Goal: Information Seeking & Learning: Check status

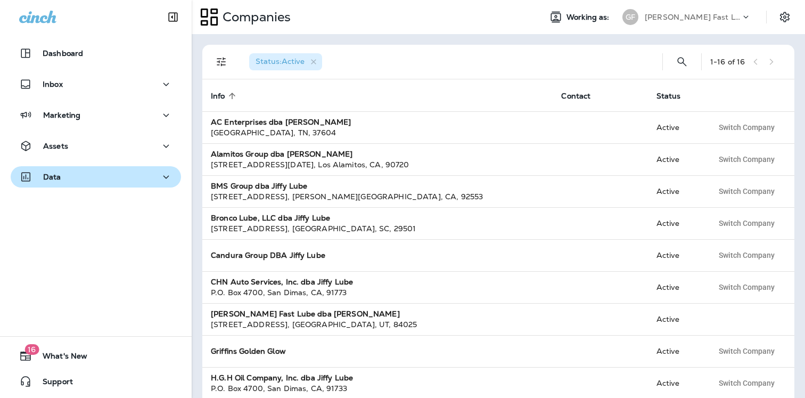
click at [58, 177] on p "Data" at bounding box center [52, 177] width 18 height 9
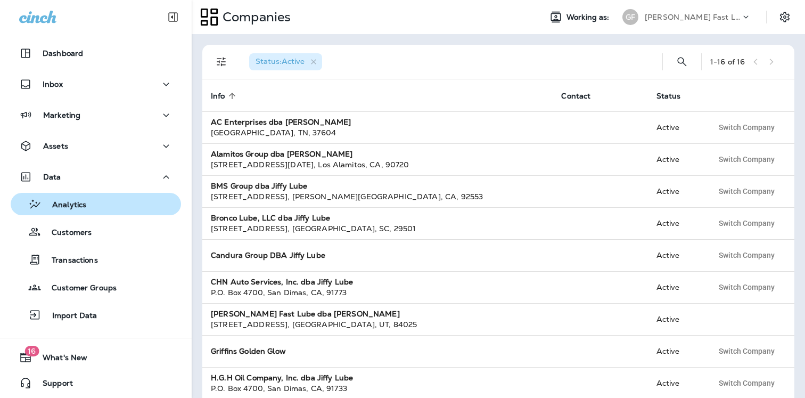
click at [73, 210] on div "Analytics" at bounding box center [50, 204] width 71 height 16
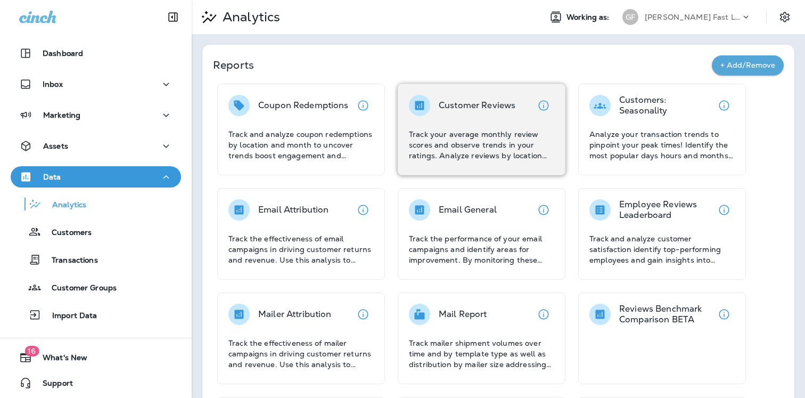
click at [494, 132] on p "Track your average monthly review scores and observe trends in your ratings. An…" at bounding box center [481, 145] width 145 height 32
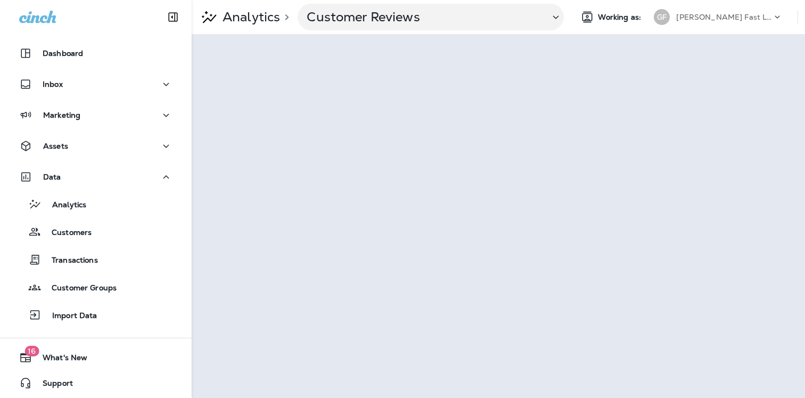
click at [735, 18] on p "[PERSON_NAME] Fast Lube dba [PERSON_NAME]" at bounding box center [724, 17] width 96 height 9
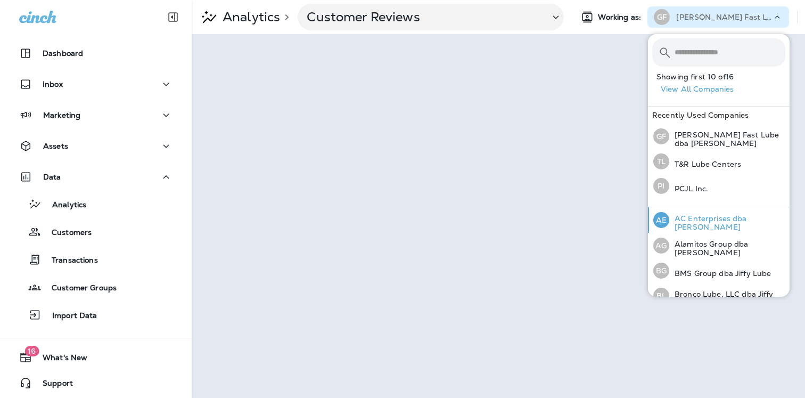
click at [690, 220] on p "AC Enterprises dba [PERSON_NAME]" at bounding box center [727, 222] width 116 height 17
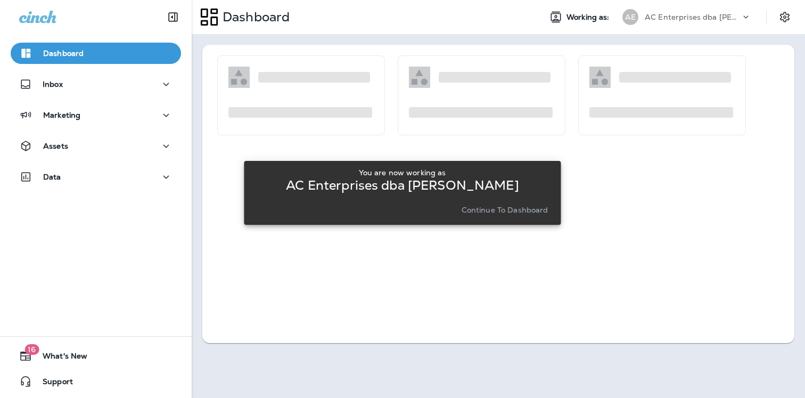
click at [515, 207] on p "Continue to Dashboard" at bounding box center [505, 210] width 87 height 9
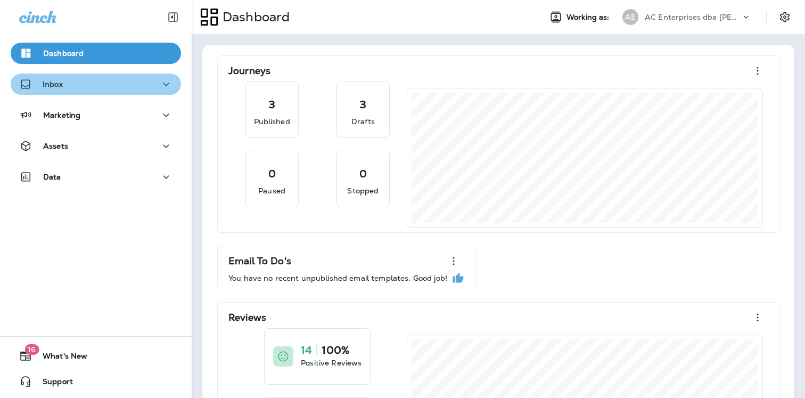
click at [75, 85] on div "Inbox" at bounding box center [95, 84] width 153 height 13
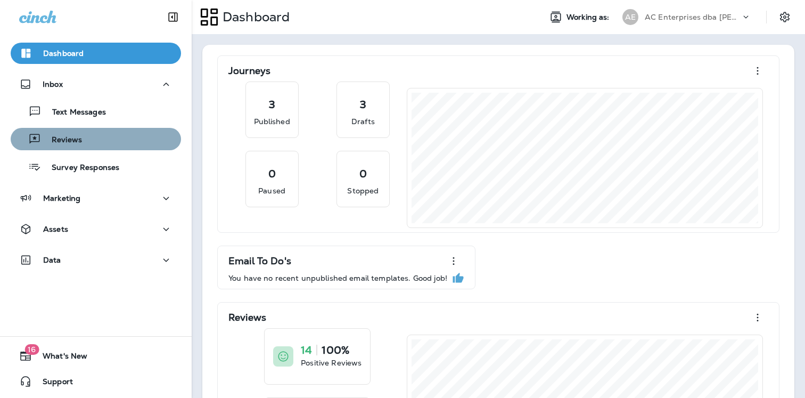
click at [67, 144] on p "Reviews" at bounding box center [61, 140] width 41 height 10
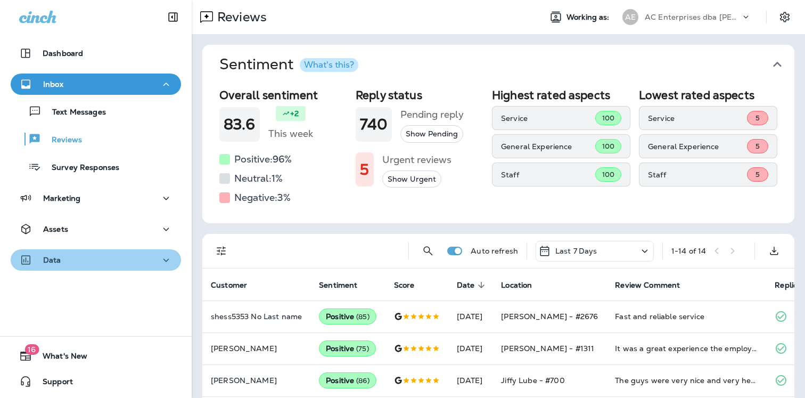
click at [68, 266] on button "Data" at bounding box center [96, 259] width 170 height 21
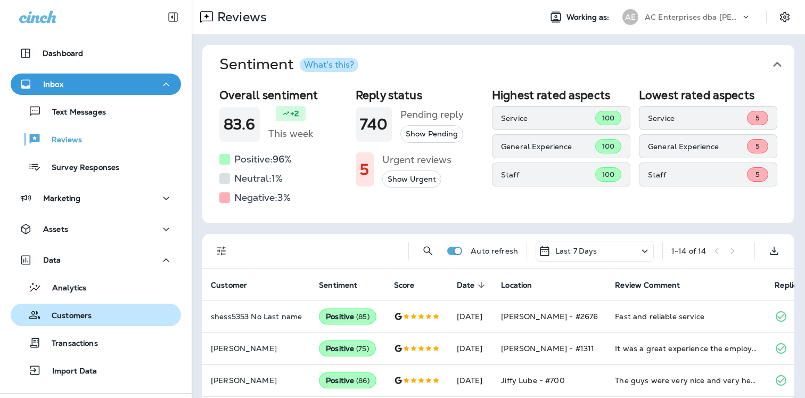
click at [71, 305] on button "Customers" at bounding box center [96, 315] width 170 height 22
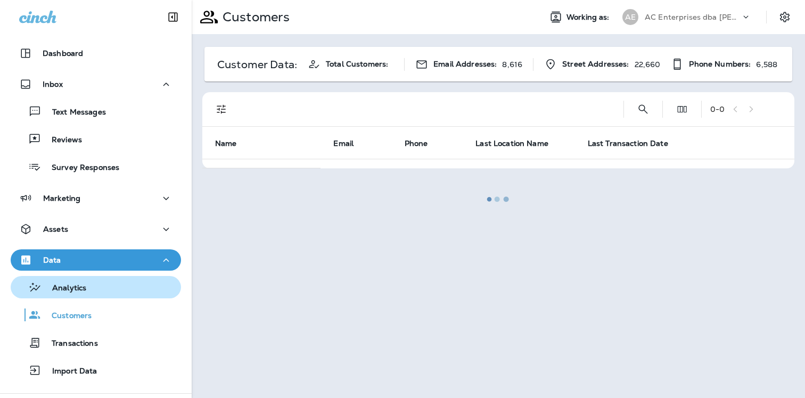
click at [72, 293] on p "Analytics" at bounding box center [64, 288] width 45 height 10
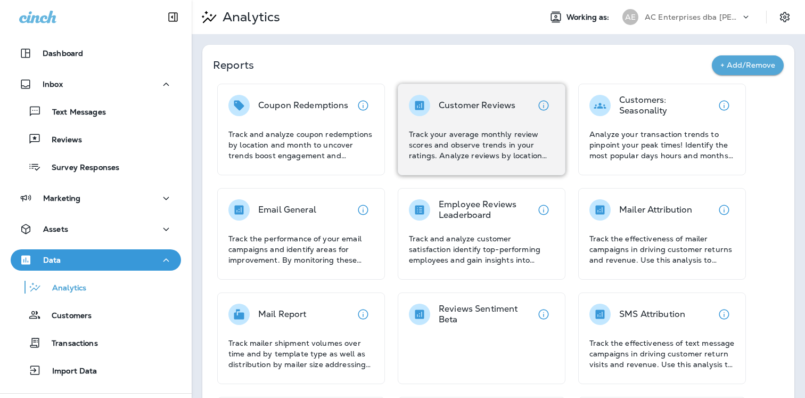
click at [471, 141] on p "Track your average monthly review scores and observe trends in your ratings. An…" at bounding box center [481, 145] width 145 height 32
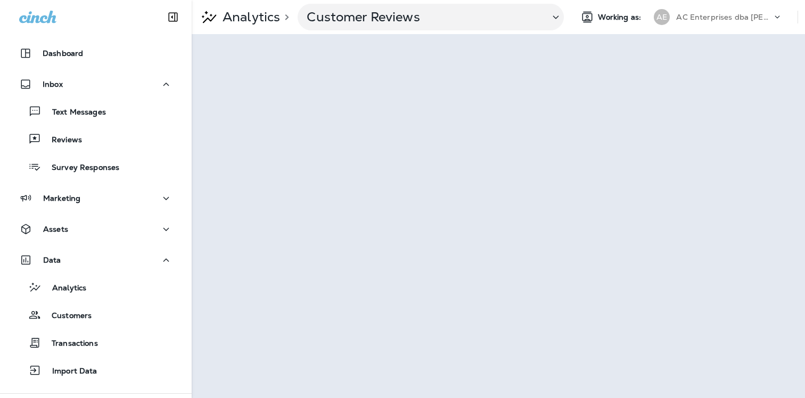
click at [735, 15] on p "AC Enterprises dba [PERSON_NAME]" at bounding box center [724, 17] width 96 height 9
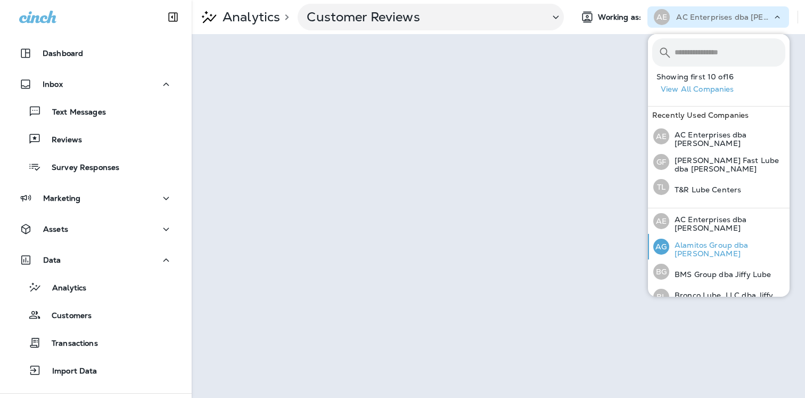
click at [685, 245] on p "Alamitos Group dba [PERSON_NAME]" at bounding box center [727, 249] width 116 height 17
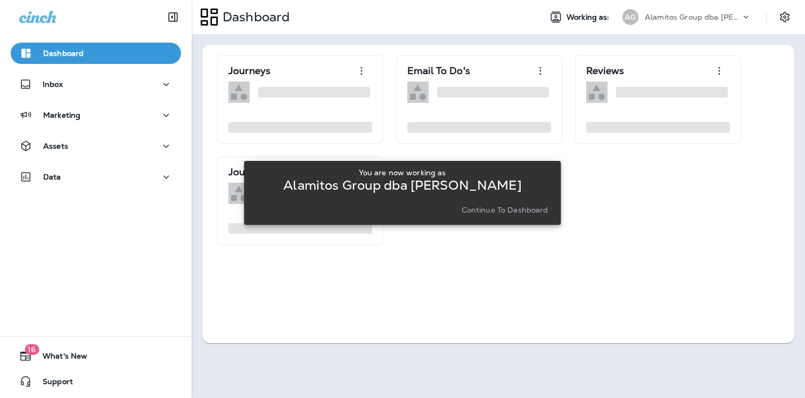
click at [500, 206] on p "Continue to Dashboard" at bounding box center [505, 210] width 87 height 9
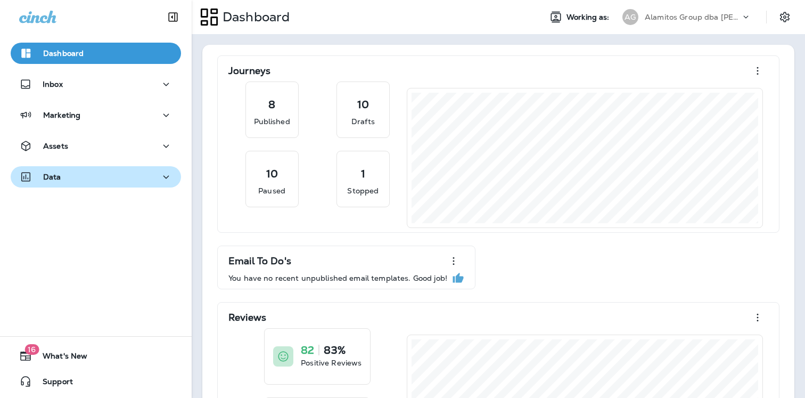
click at [36, 167] on button "Data" at bounding box center [96, 176] width 170 height 21
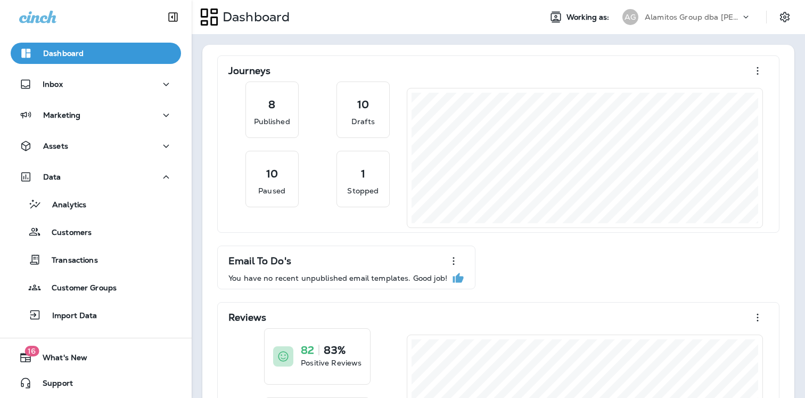
click at [87, 216] on div "Analytics Customers Transactions Customer Groups Import Data" at bounding box center [96, 256] width 170 height 138
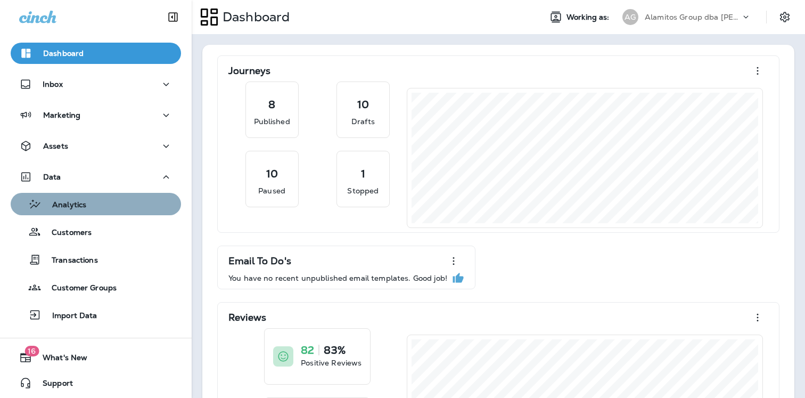
click at [84, 210] on div "Analytics" at bounding box center [50, 204] width 71 height 16
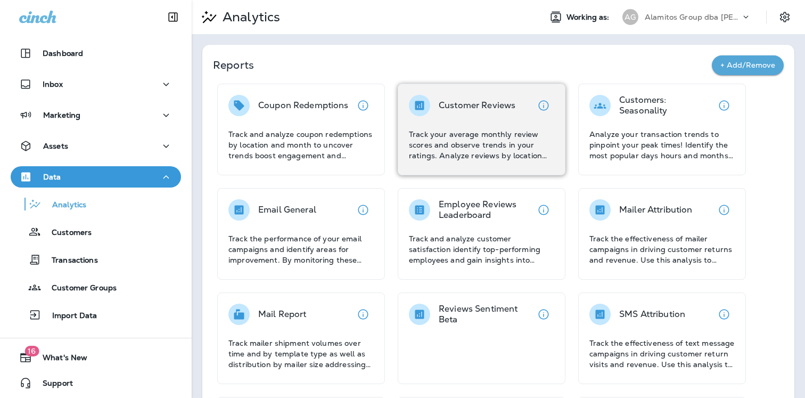
click at [416, 124] on div "Customer Reviews Track your average monthly review scores and observe trends in…" at bounding box center [481, 128] width 145 height 66
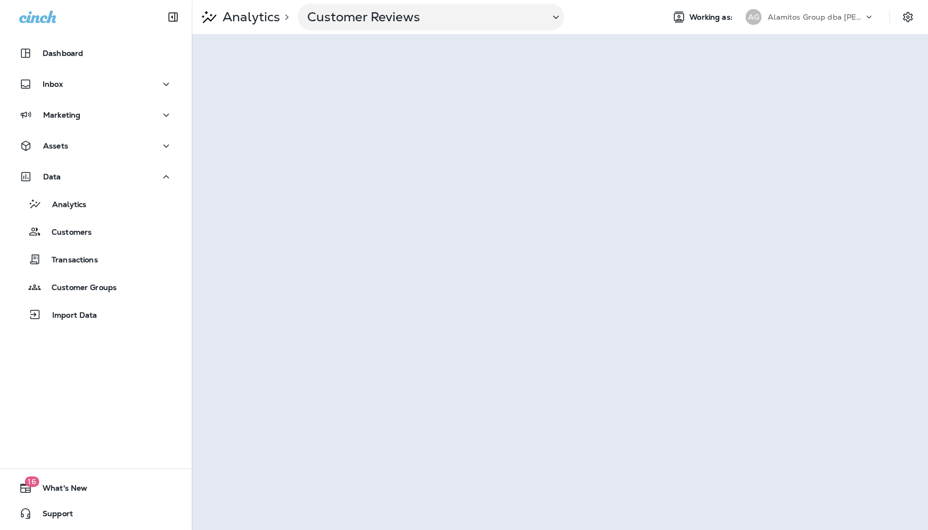
click at [770, 18] on p "Alamitos Group dba [PERSON_NAME]" at bounding box center [816, 17] width 96 height 9
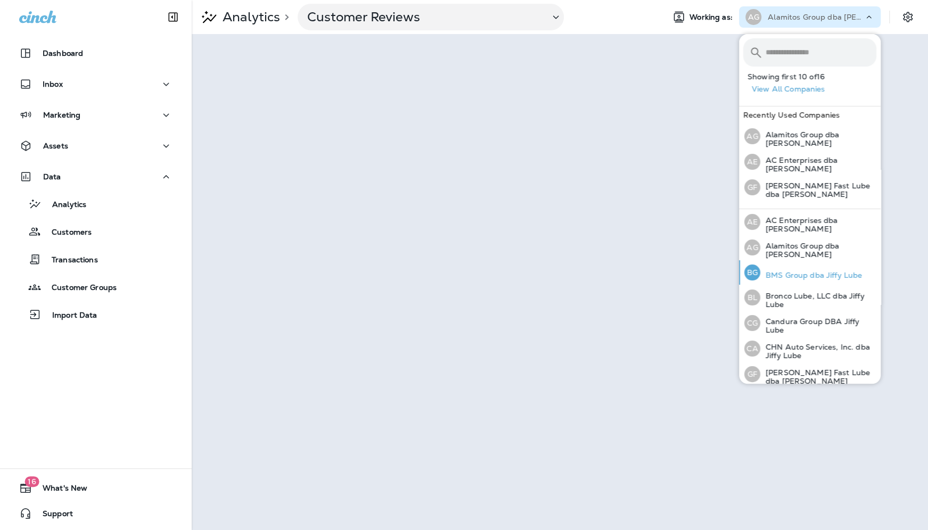
click at [780, 271] on p "BMS Group dba Jiffy Lube" at bounding box center [811, 275] width 102 height 9
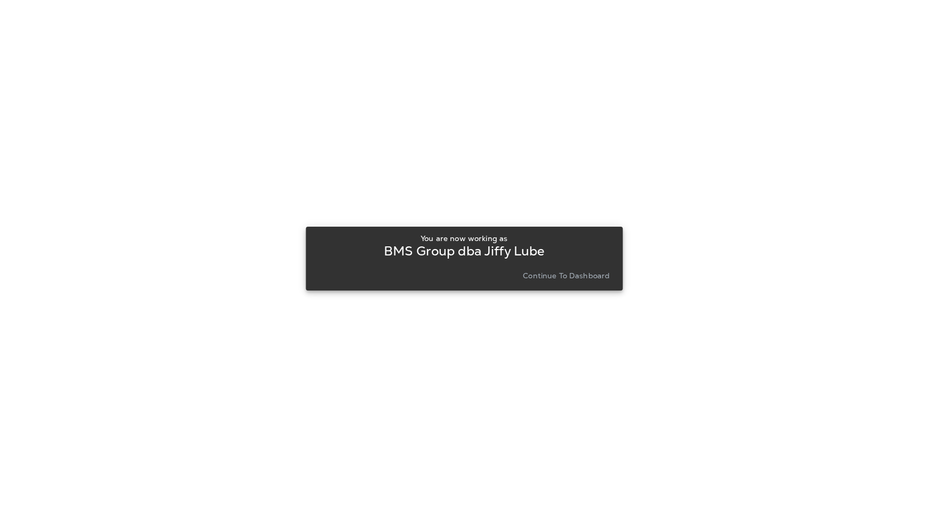
click at [571, 273] on p "Continue to Dashboard" at bounding box center [566, 276] width 87 height 9
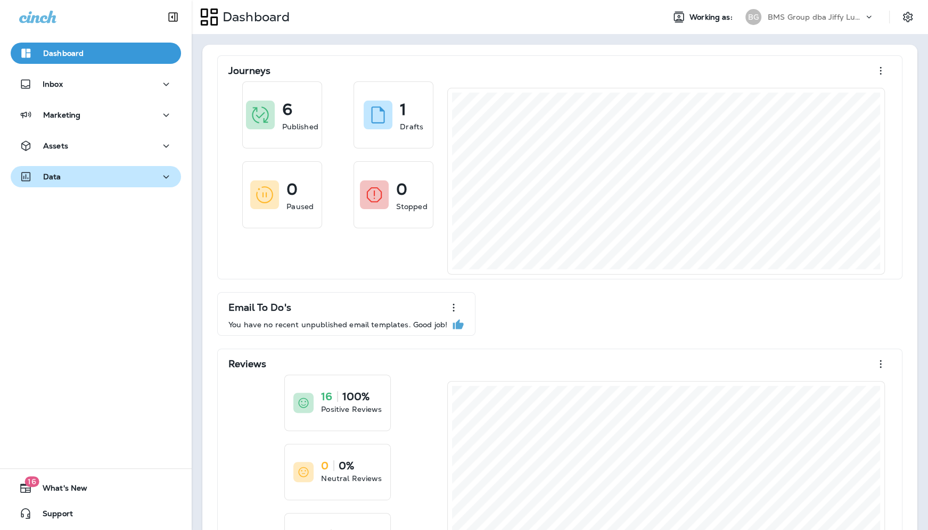
click at [73, 186] on button "Data" at bounding box center [96, 176] width 170 height 21
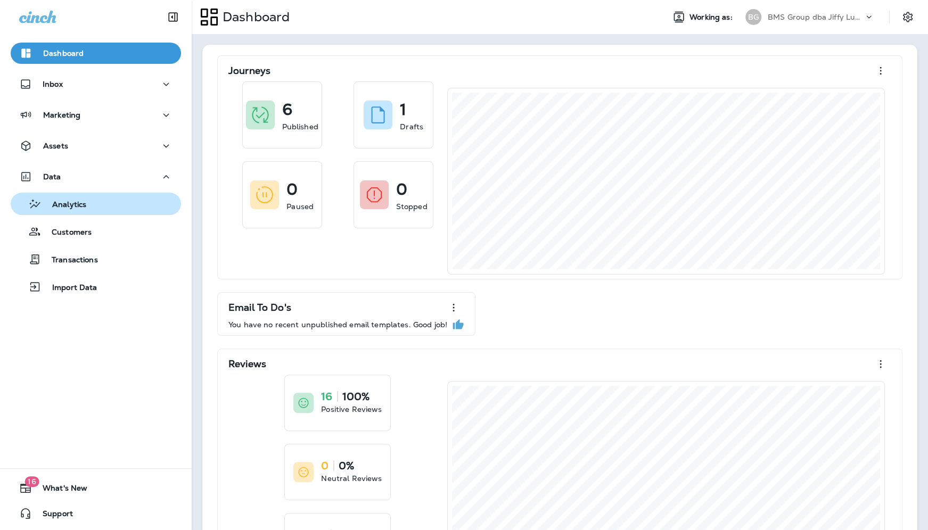
click at [85, 207] on p "Analytics" at bounding box center [64, 205] width 45 height 10
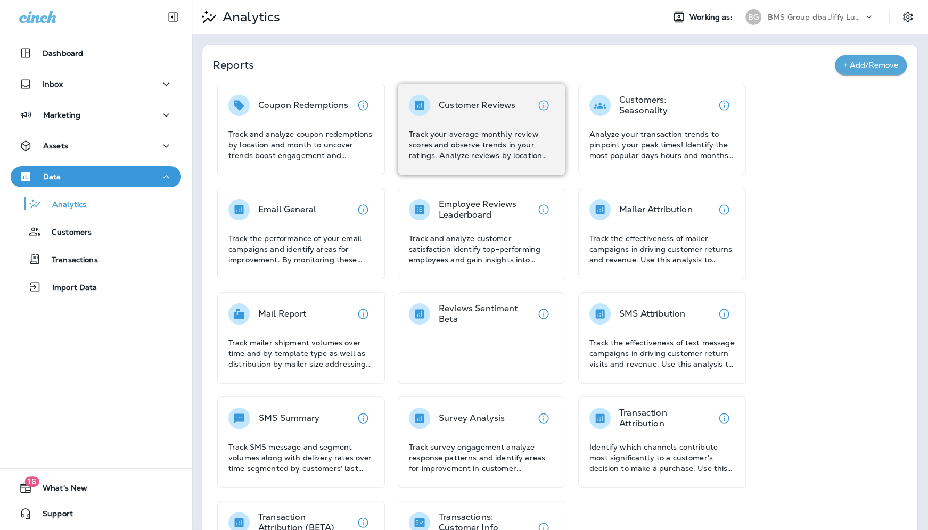
click at [550, 99] on icon "View details" at bounding box center [543, 105] width 13 height 13
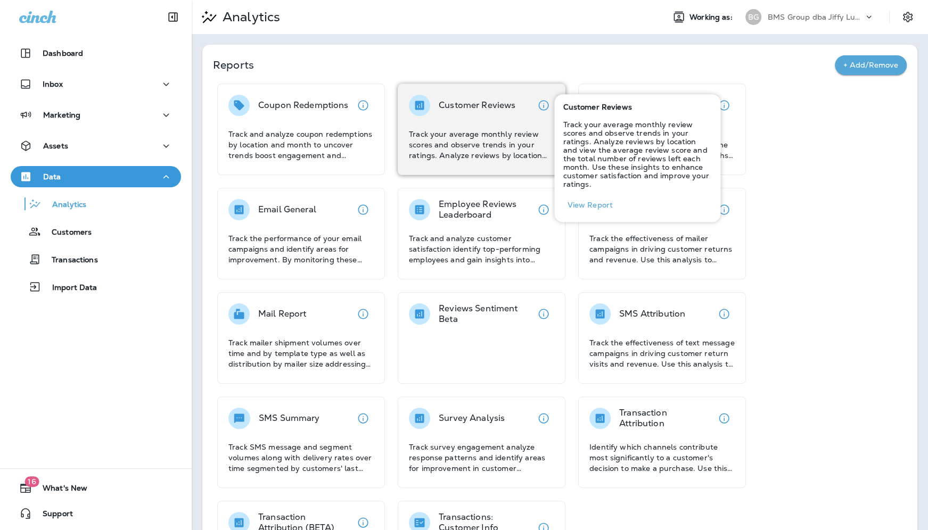
click at [500, 103] on p "Customer Reviews" at bounding box center [477, 105] width 77 height 11
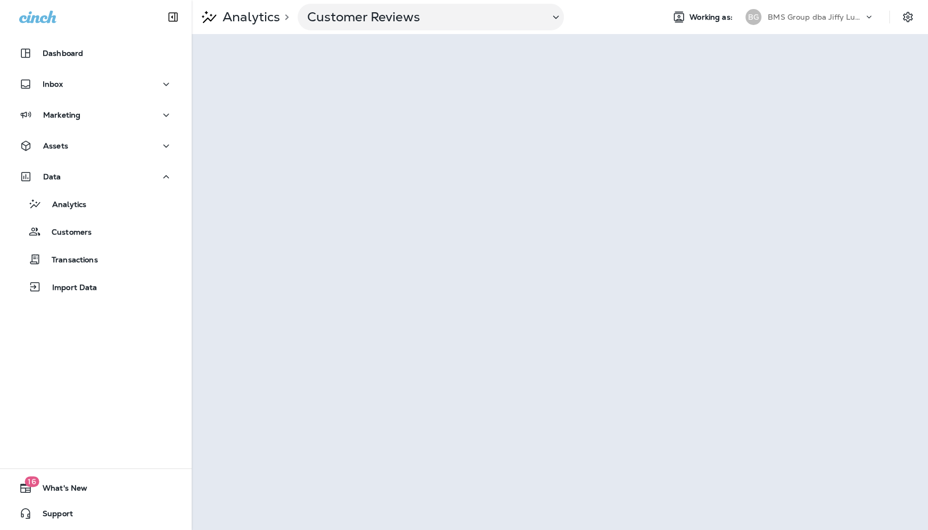
click at [804, 19] on p "BMS Group dba Jiffy Lube" at bounding box center [816, 17] width 96 height 9
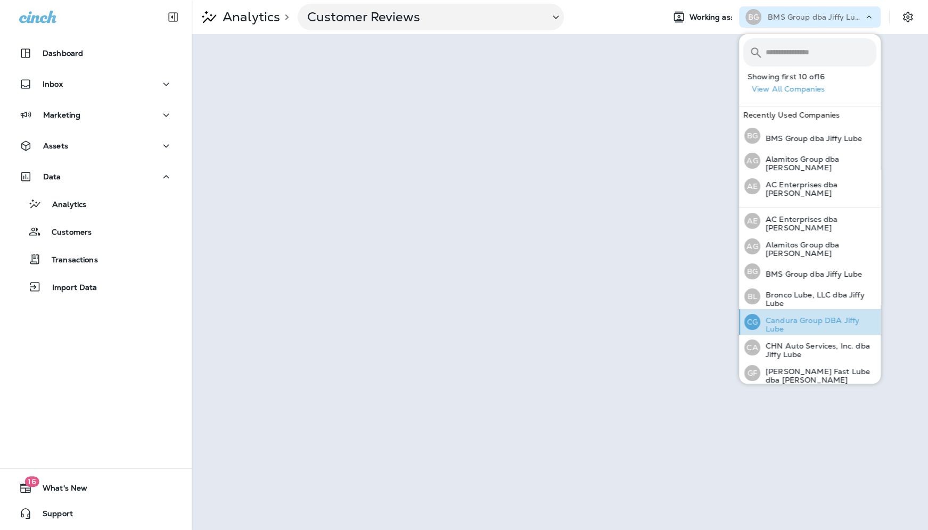
click at [794, 324] on p "Candura Group DBA Jiffy Lube" at bounding box center [818, 324] width 116 height 17
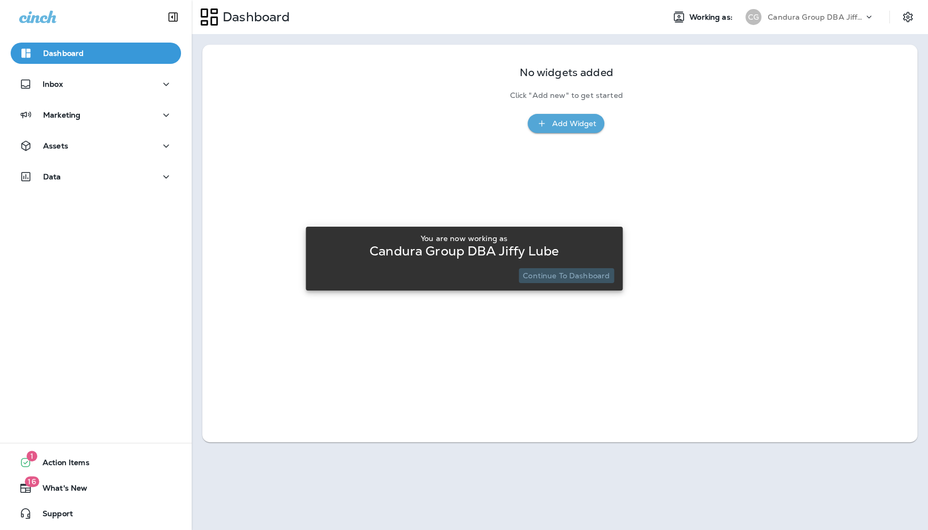
click at [592, 279] on p "Continue to Dashboard" at bounding box center [566, 276] width 87 height 9
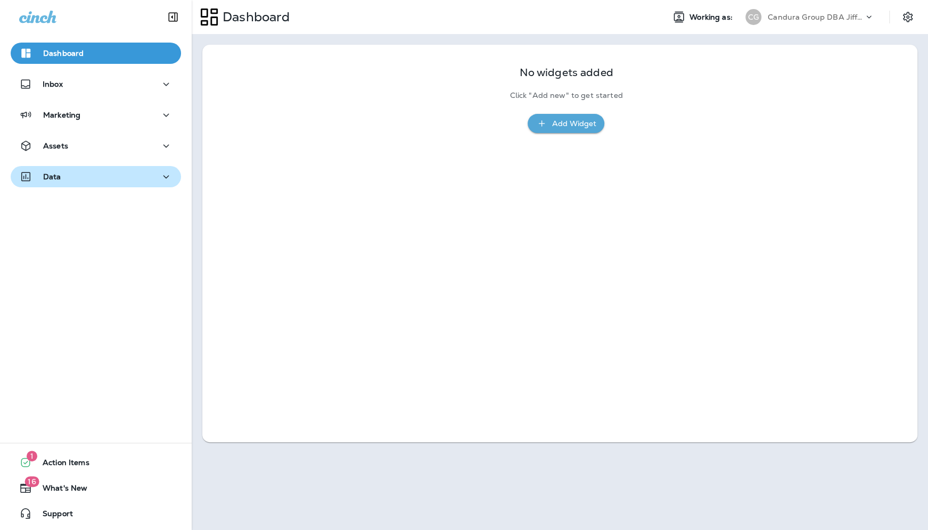
click at [63, 168] on button "Data" at bounding box center [96, 176] width 170 height 21
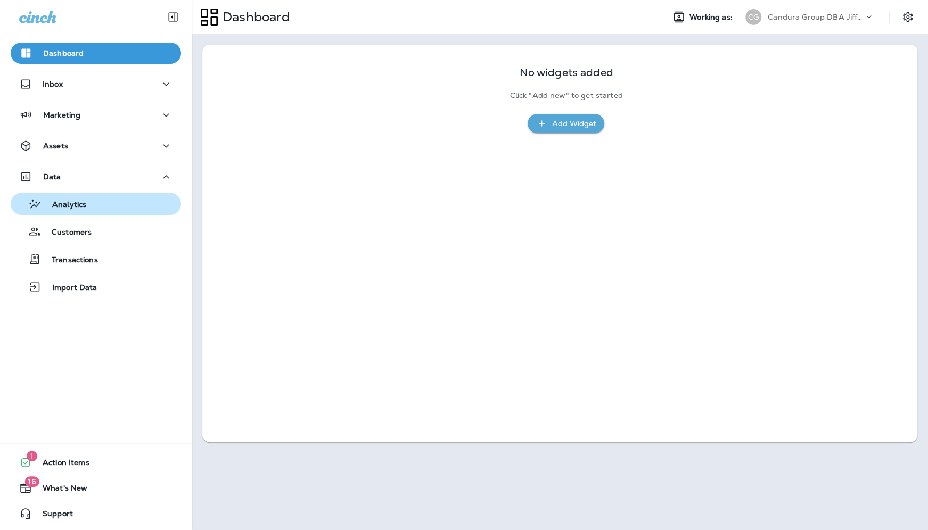
click at [79, 212] on button "Analytics" at bounding box center [96, 204] width 170 height 22
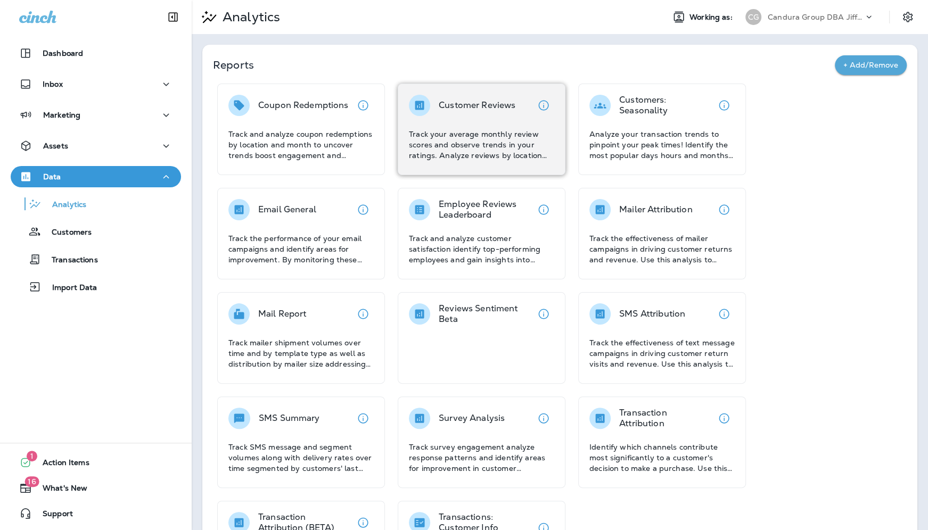
click at [488, 112] on div "Customer Reviews" at bounding box center [477, 105] width 77 height 21
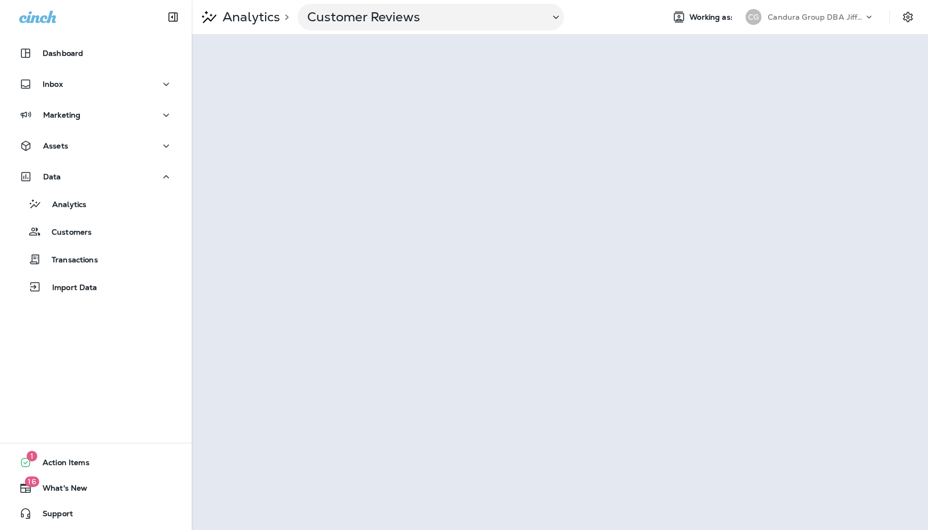
click at [800, 21] on div "Candura Group DBA Jiffy Lube" at bounding box center [816, 17] width 96 height 16
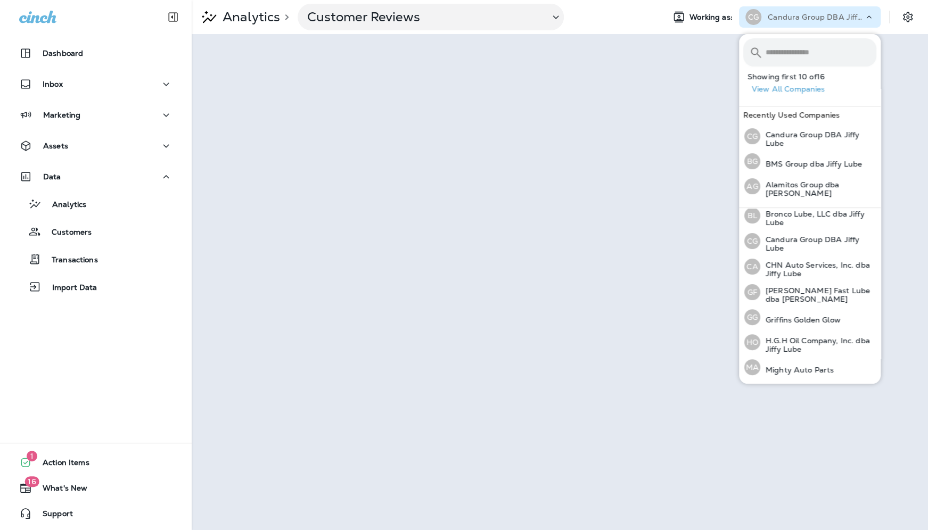
scroll to position [79, 0]
click at [801, 275] on p "CHN Auto Services, Inc. dba Jiffy Lube" at bounding box center [818, 271] width 116 height 17
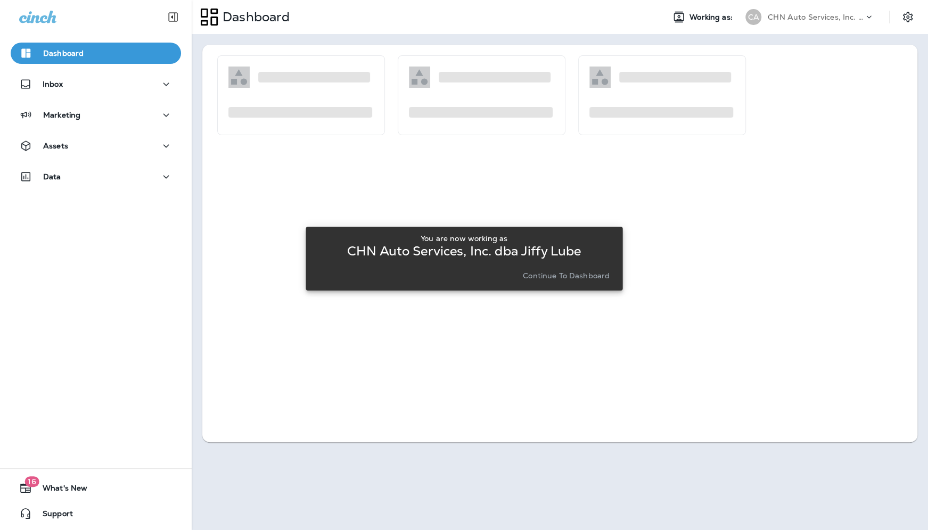
click at [588, 277] on p "Continue to Dashboard" at bounding box center [566, 276] width 87 height 9
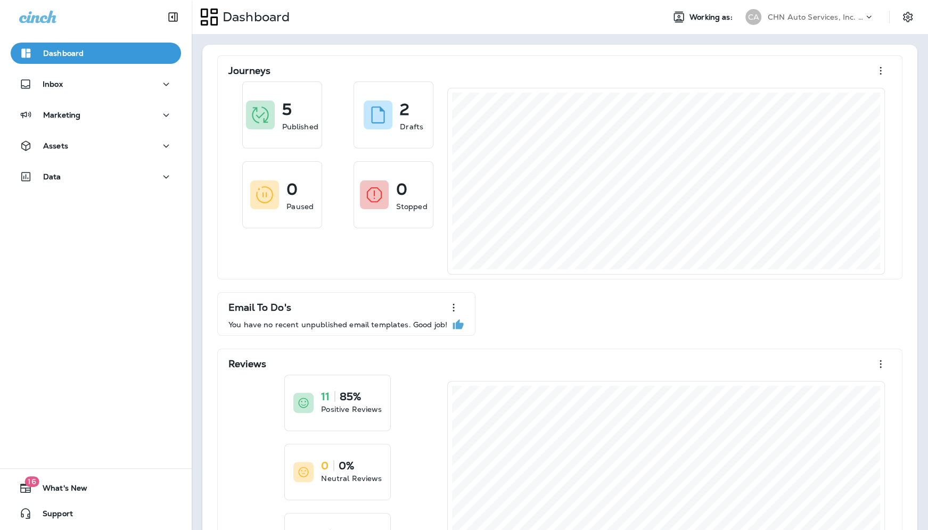
click at [86, 158] on div "Assets" at bounding box center [96, 148] width 192 height 27
click at [83, 170] on div "Data" at bounding box center [95, 176] width 153 height 13
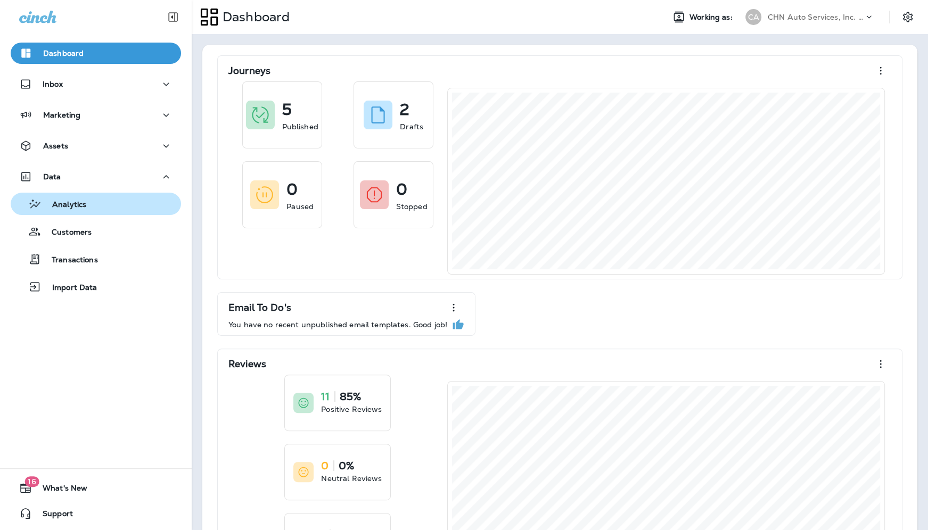
click at [84, 207] on p "Analytics" at bounding box center [64, 205] width 45 height 10
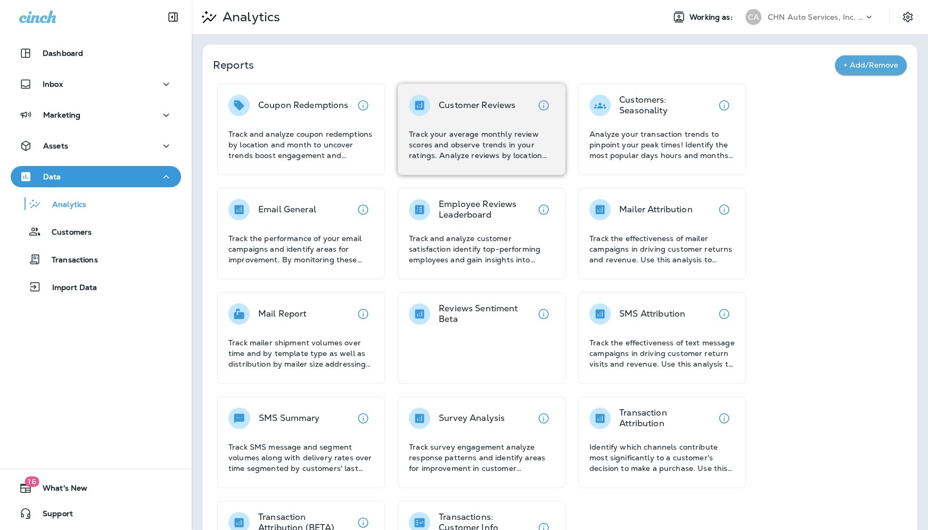
click at [490, 104] on p "Customer Reviews" at bounding box center [477, 105] width 77 height 11
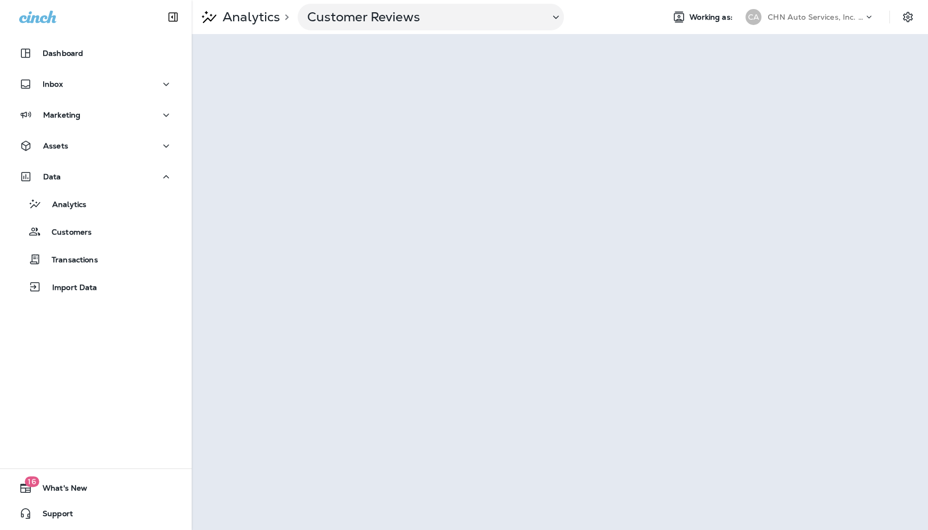
click at [795, 17] on p "CHN Auto Services, Inc. dba Jiffy Lube" at bounding box center [816, 17] width 96 height 9
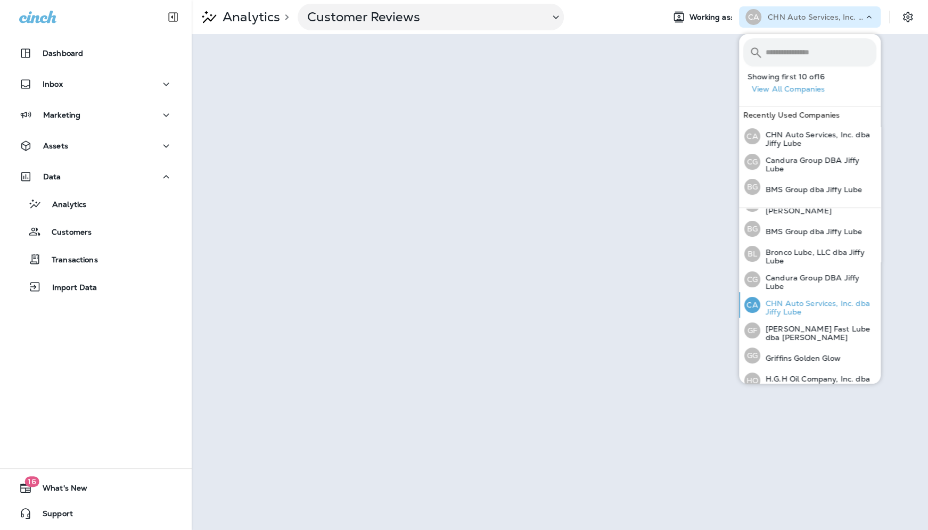
scroll to position [47, 0]
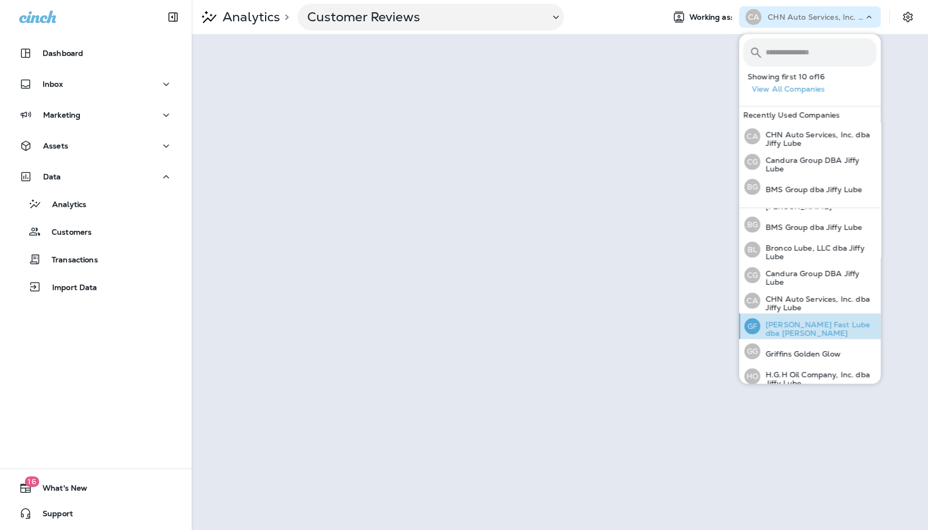
click at [788, 325] on p "[PERSON_NAME] Fast Lube dba [PERSON_NAME]" at bounding box center [818, 329] width 116 height 17
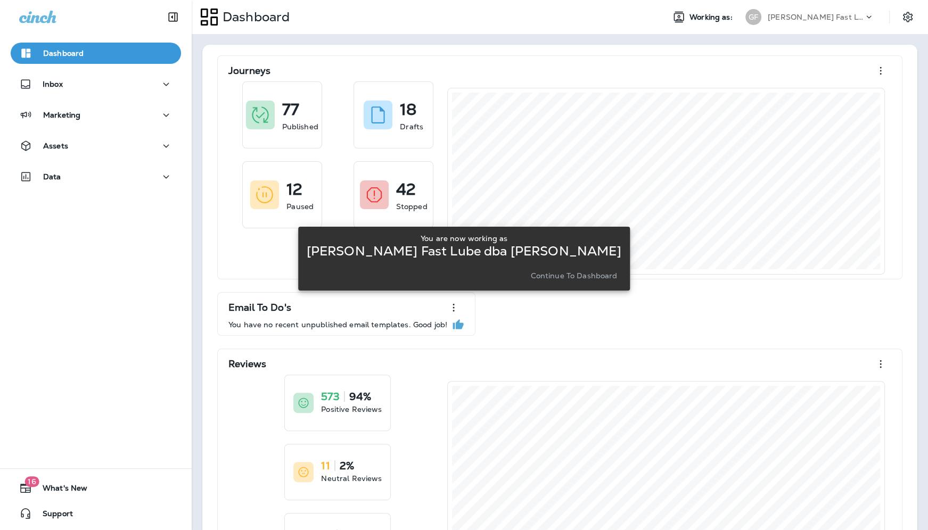
click at [573, 277] on p "Continue to Dashboard" at bounding box center [573, 276] width 87 height 9
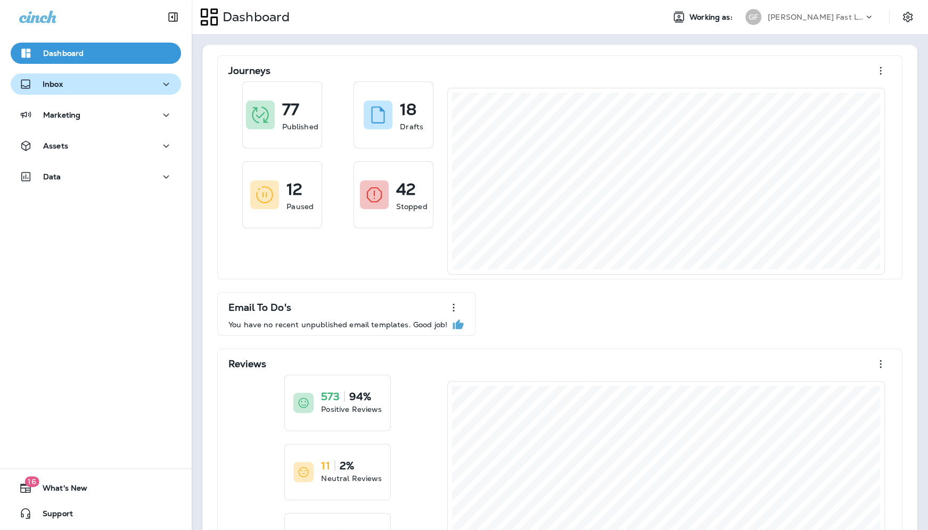
click at [64, 78] on div "Inbox" at bounding box center [95, 84] width 153 height 13
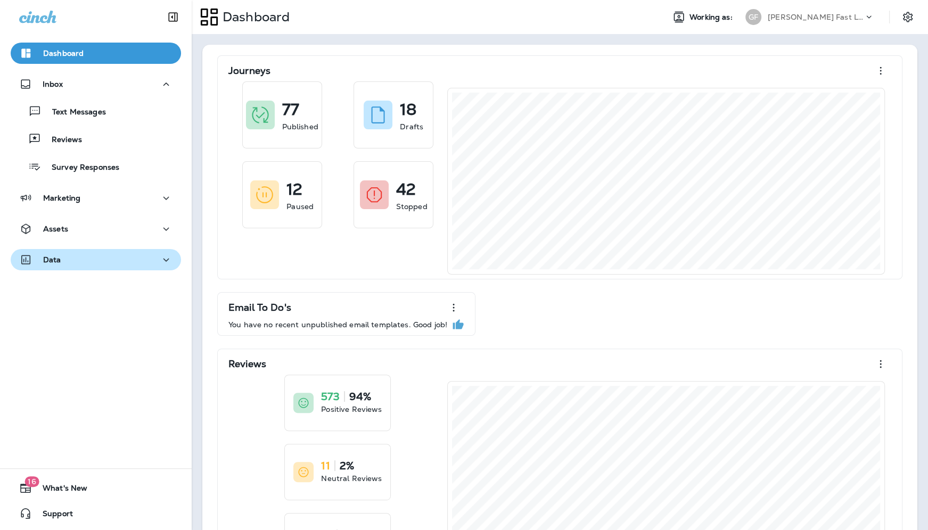
click at [63, 251] on button "Data" at bounding box center [96, 259] width 170 height 21
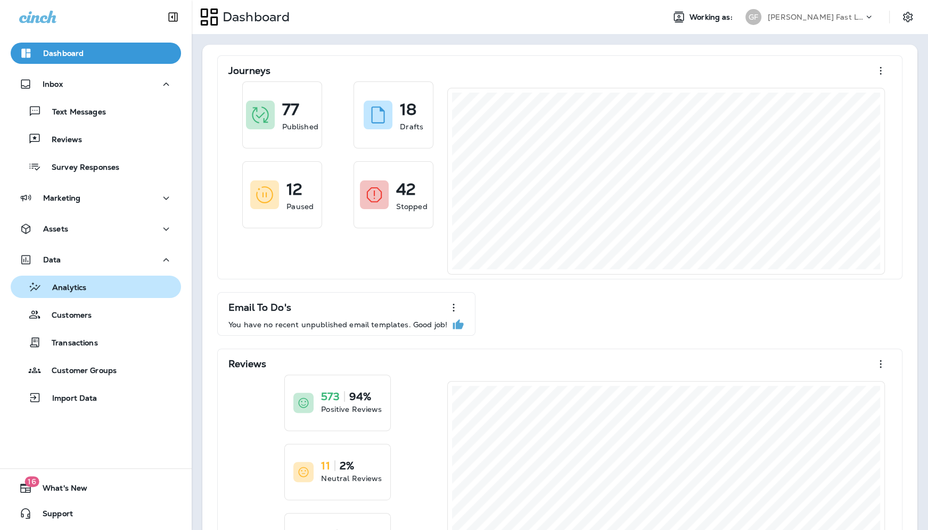
click at [83, 290] on p "Analytics" at bounding box center [64, 288] width 45 height 10
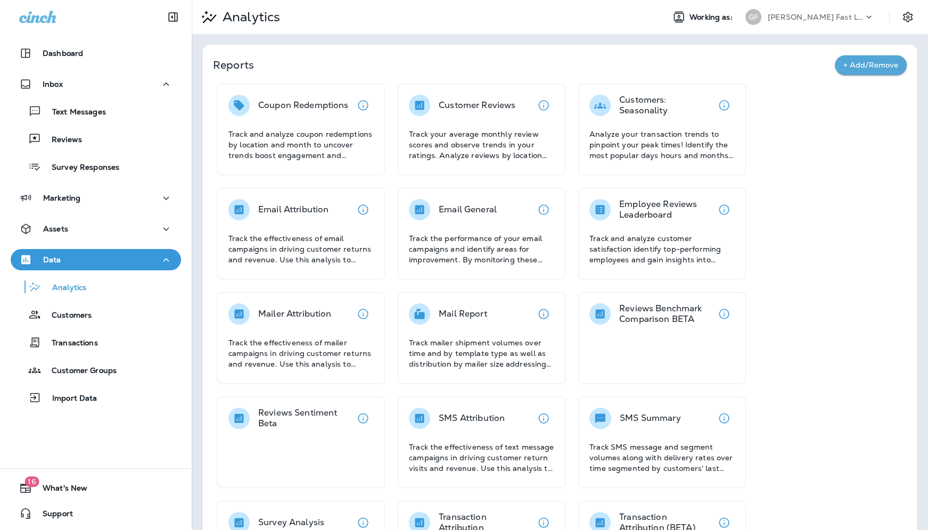
click at [466, 168] on div "Customer Reviews Track your average monthly review scores and observe trends in…" at bounding box center [482, 130] width 168 height 92
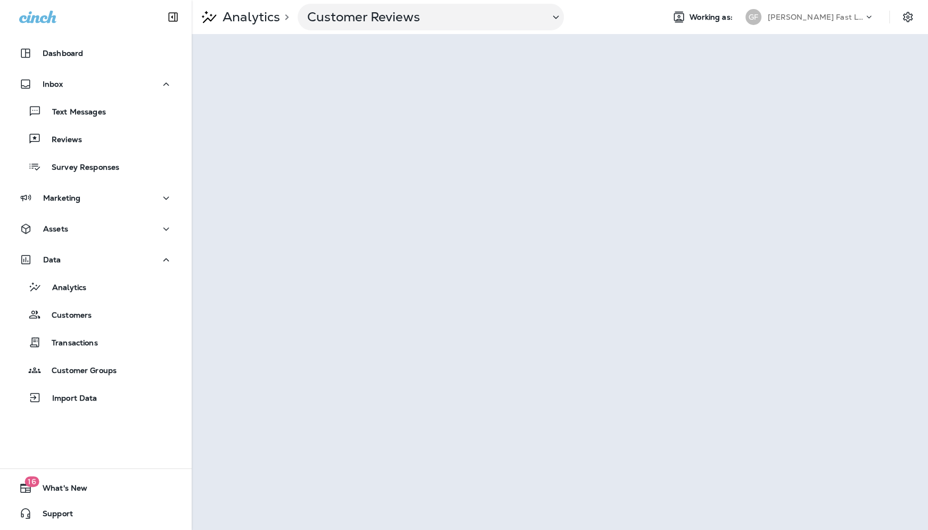
click at [805, 27] on div "[PERSON_NAME] Fast Lube dba Jiffy Lube" at bounding box center [810, 16] width 142 height 21
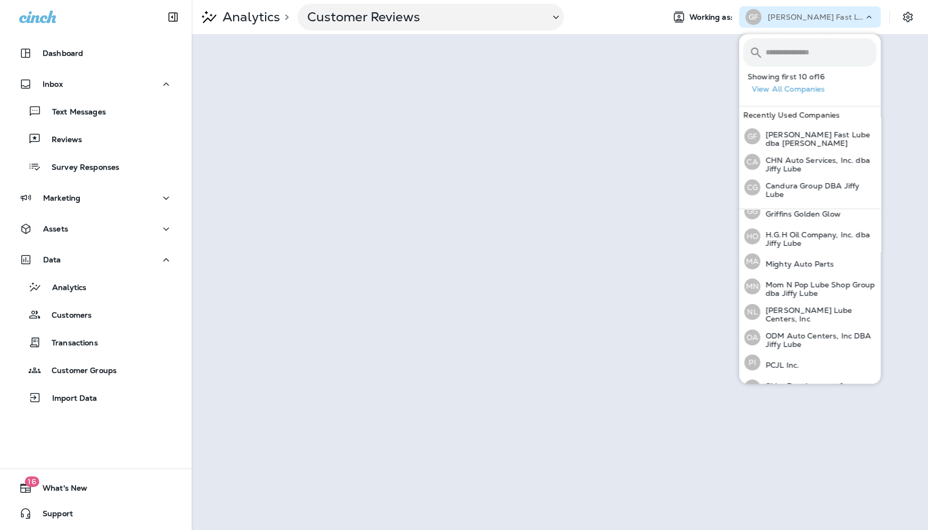
scroll to position [201, 0]
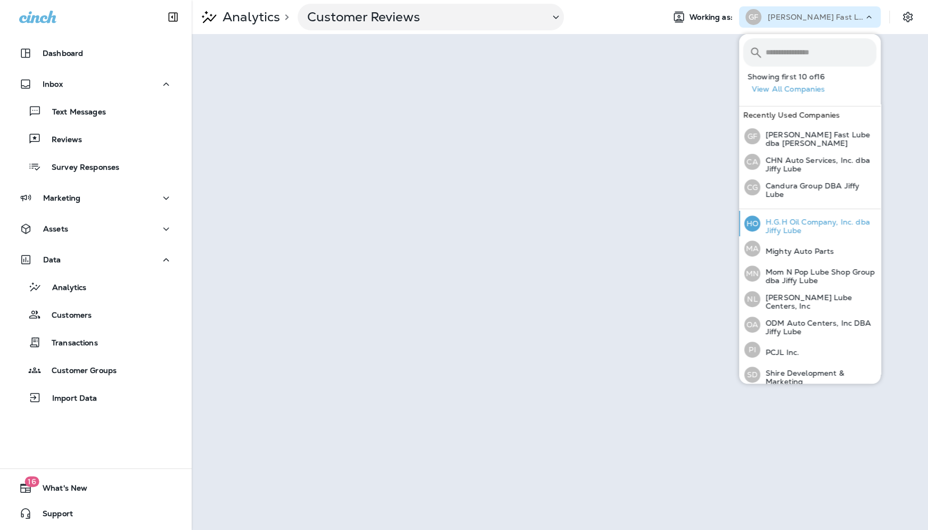
click at [795, 220] on p "H.G.H Oil Company, Inc. dba Jiffy Lube" at bounding box center [818, 226] width 116 height 17
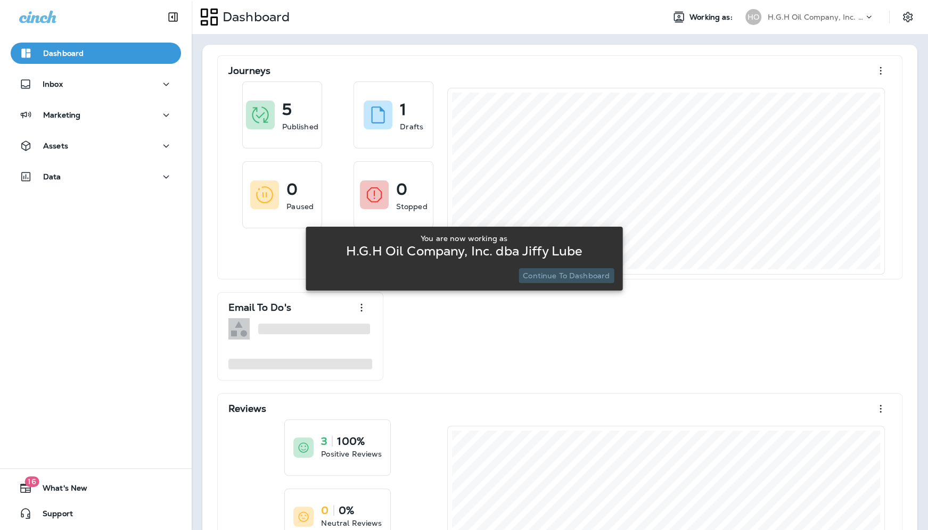
click at [570, 273] on p "Continue to Dashboard" at bounding box center [566, 276] width 87 height 9
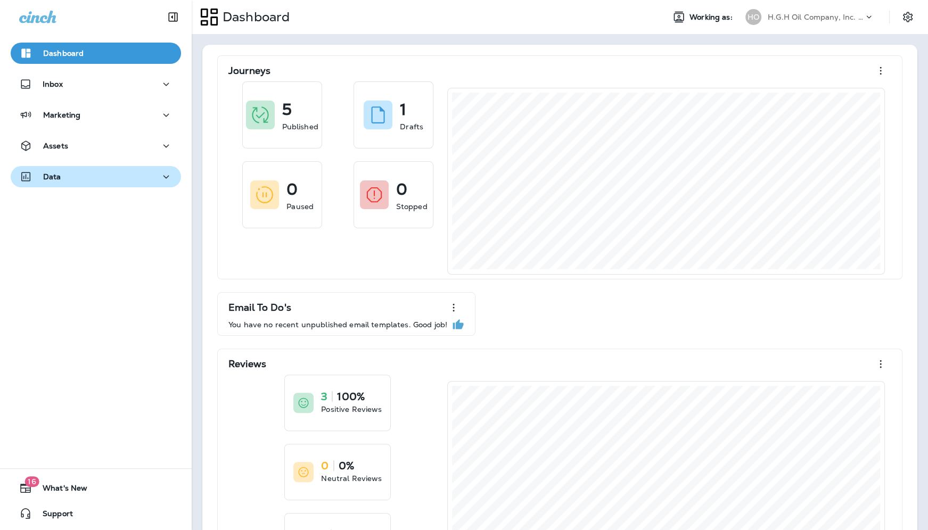
click at [94, 178] on div "Data" at bounding box center [95, 176] width 153 height 13
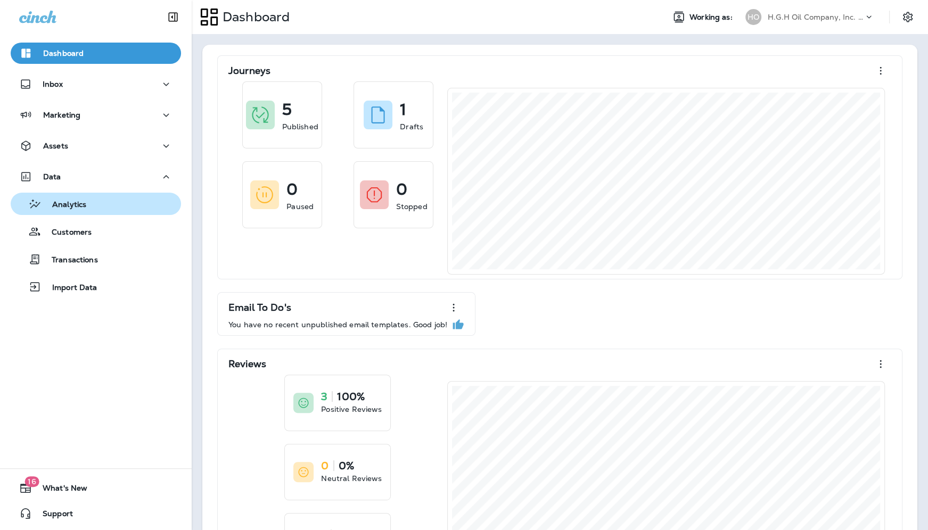
click at [100, 201] on div "Analytics" at bounding box center [96, 204] width 162 height 16
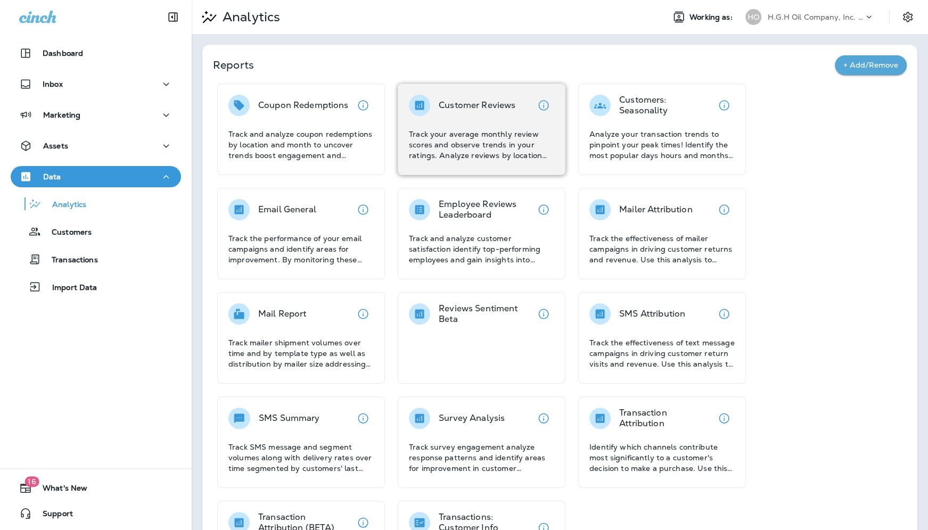
click at [489, 112] on div "Customer Reviews" at bounding box center [477, 105] width 77 height 21
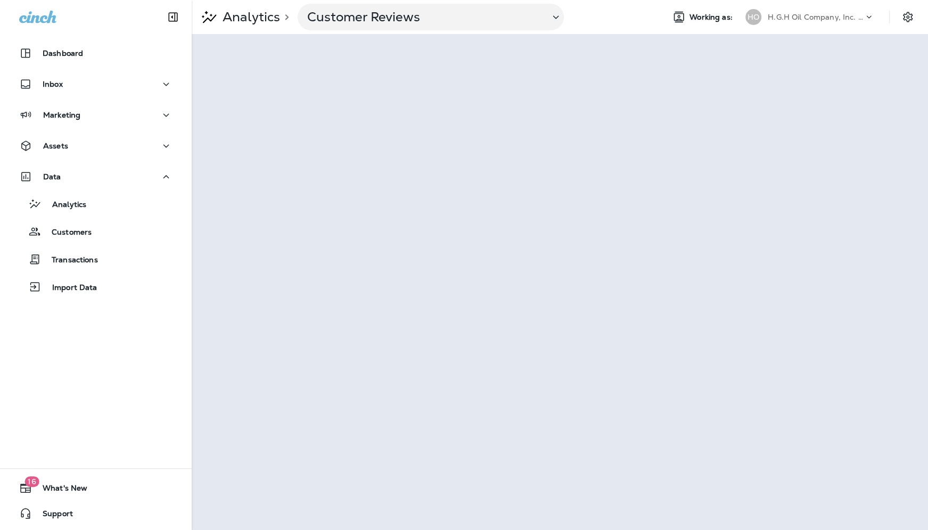
click at [777, 19] on p "H.G.H Oil Company, Inc. dba Jiffy Lube" at bounding box center [816, 17] width 96 height 9
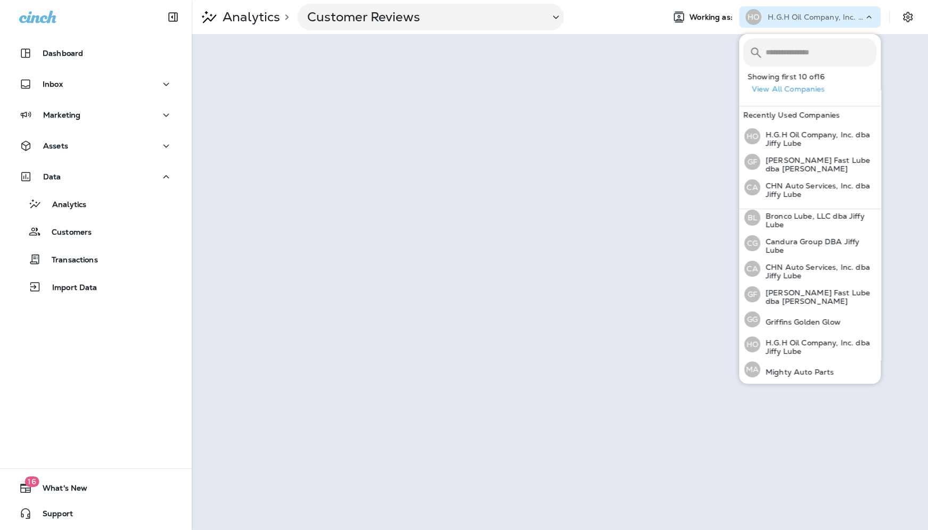
scroll to position [230, 0]
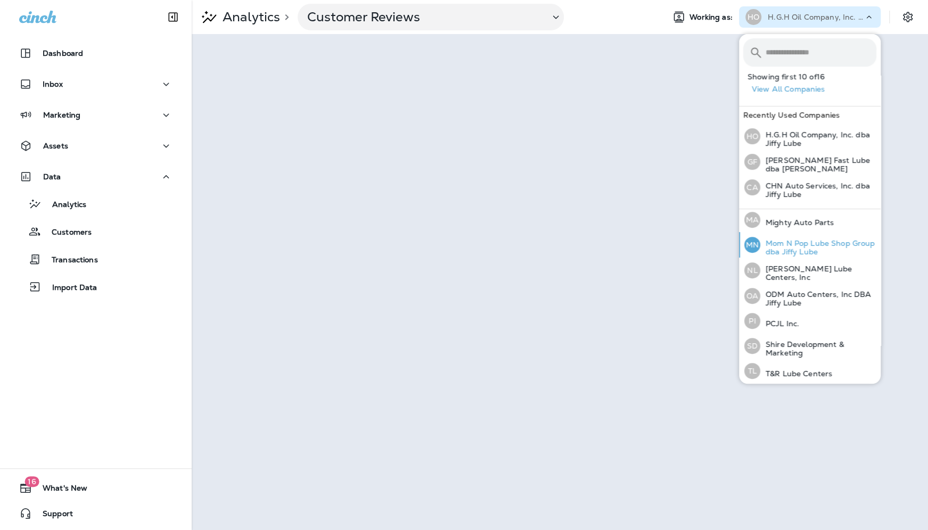
click at [775, 246] on p "Mom N Pop Lube Shop Group dba Jiffy Lube" at bounding box center [818, 247] width 116 height 17
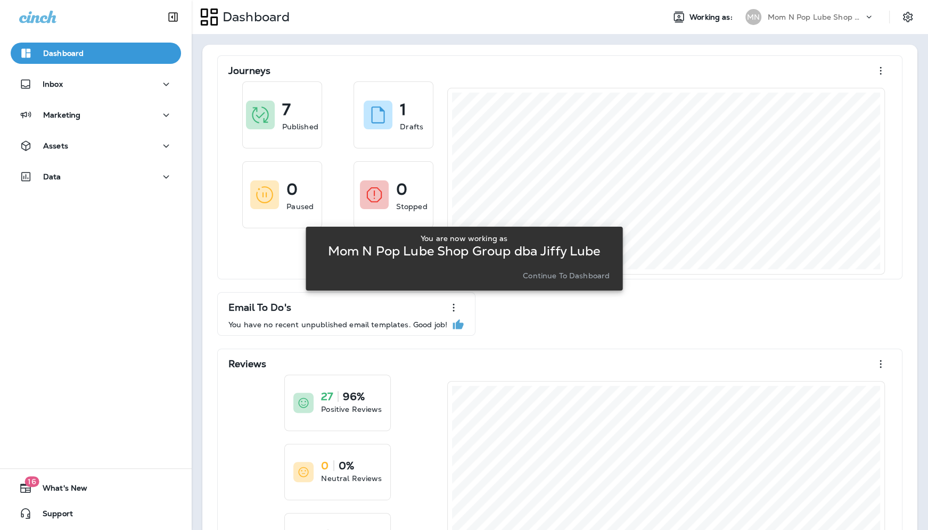
click at [584, 278] on p "Continue to Dashboard" at bounding box center [566, 276] width 87 height 9
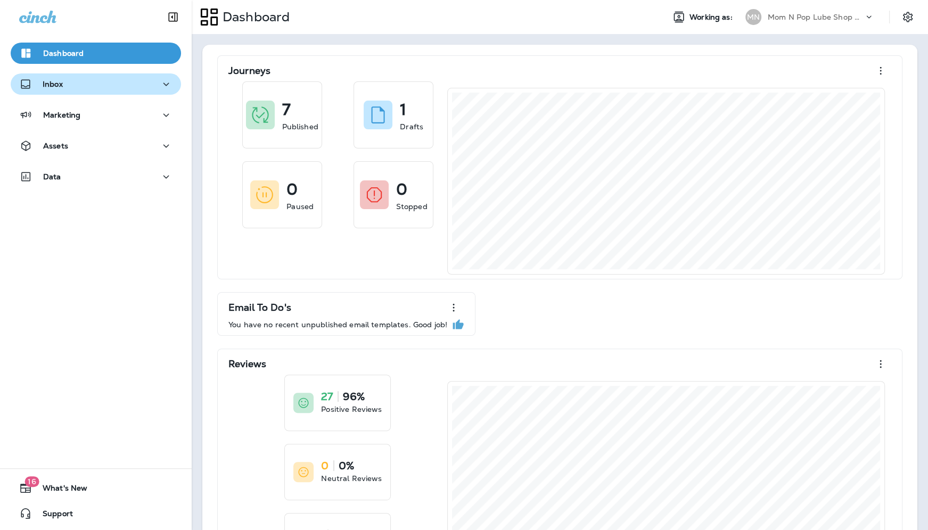
click at [118, 88] on div "Inbox" at bounding box center [95, 84] width 153 height 13
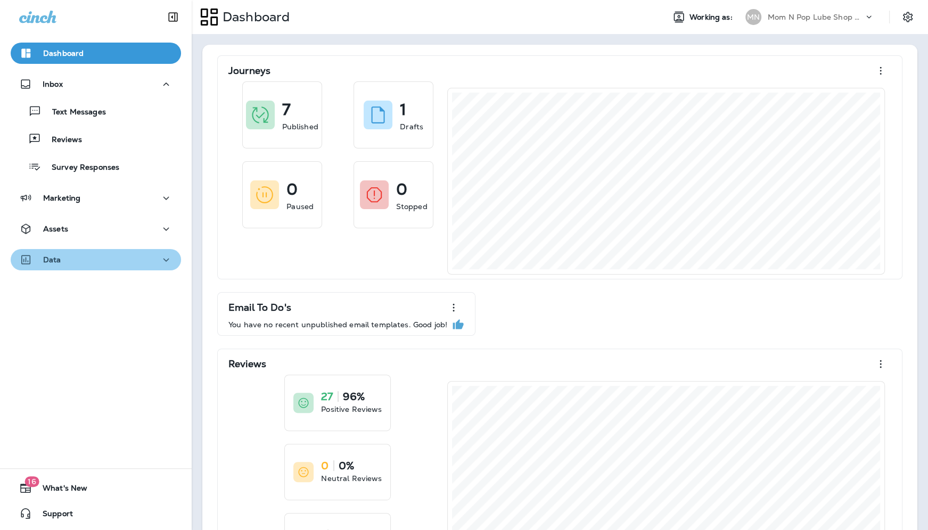
click at [99, 259] on div "Data" at bounding box center [95, 259] width 153 height 13
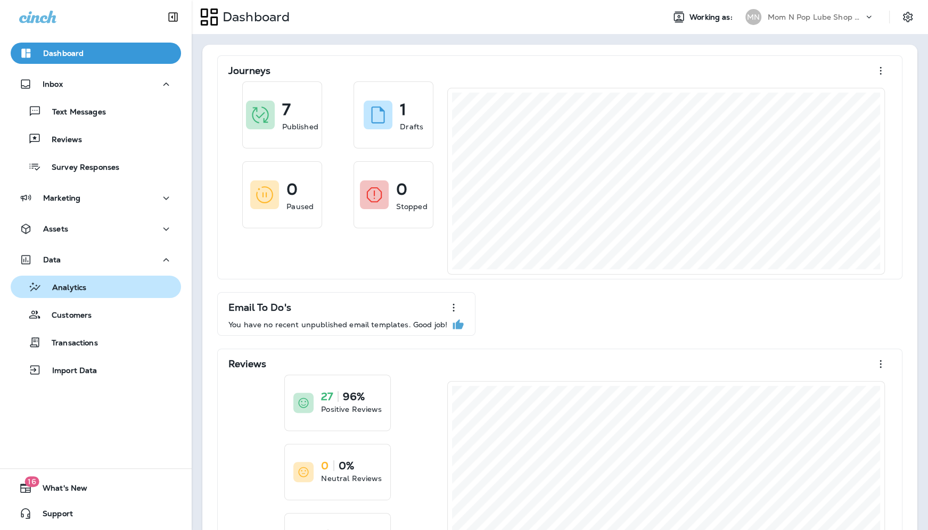
click at [95, 287] on div "Analytics" at bounding box center [96, 287] width 162 height 16
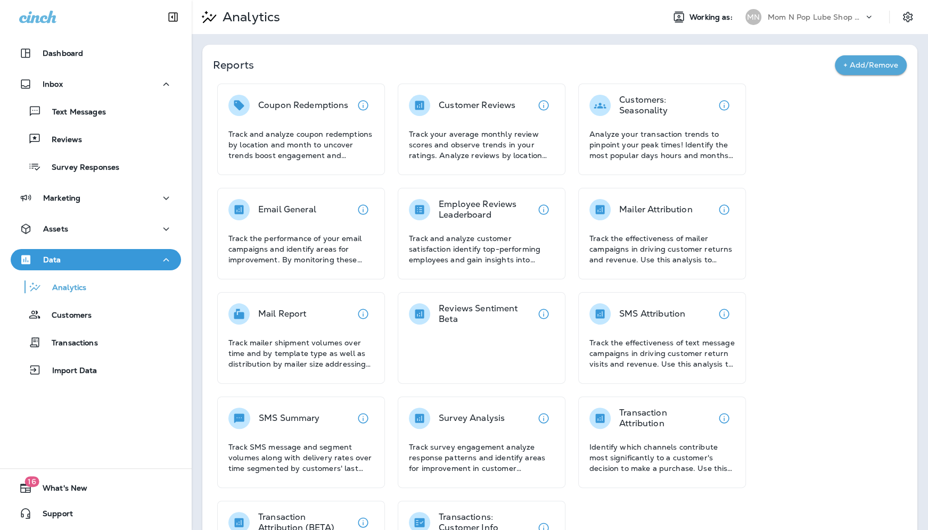
click at [477, 95] on div "Customer Reviews" at bounding box center [477, 105] width 77 height 21
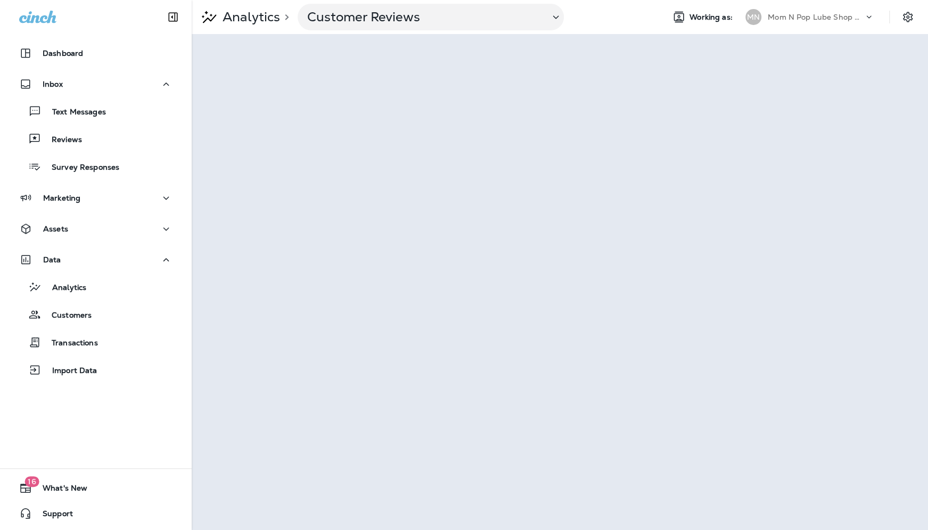
click at [805, 16] on p "Mom N Pop Lube Shop Group dba Jiffy Lube" at bounding box center [816, 17] width 96 height 9
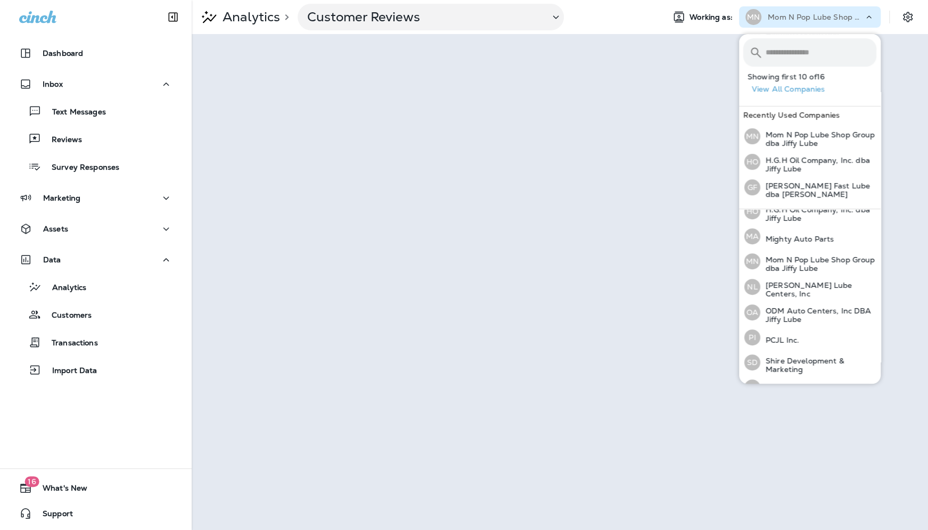
scroll to position [230, 0]
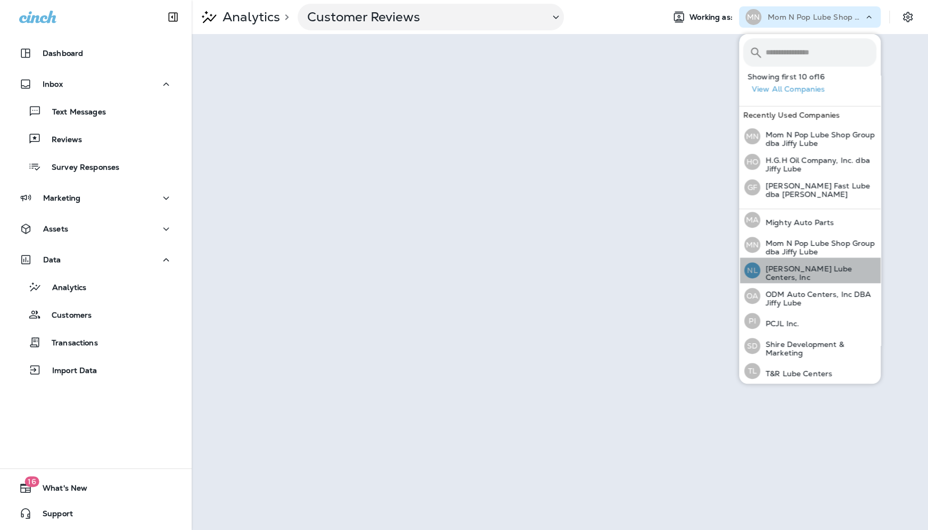
click at [801, 264] on div "[PERSON_NAME] Lube Centers, Inc" at bounding box center [810, 271] width 141 height 26
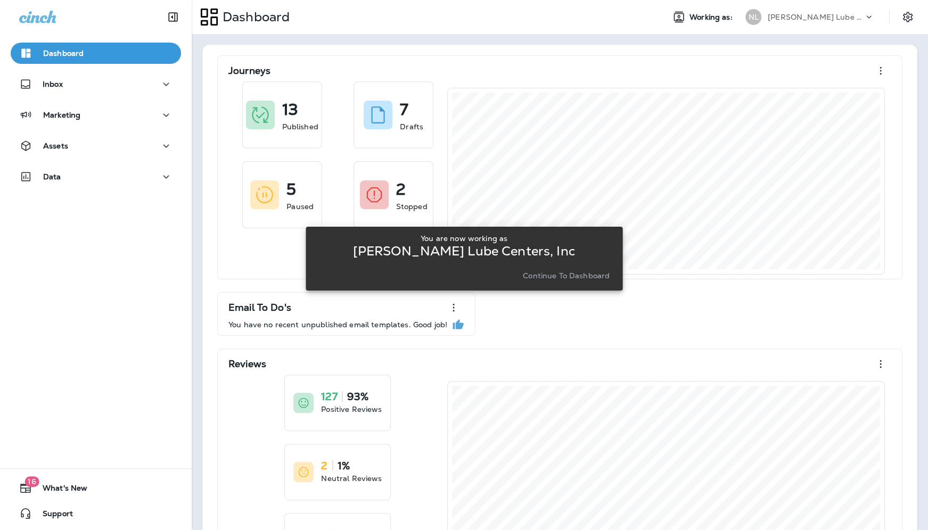
click at [588, 273] on p "Continue to Dashboard" at bounding box center [566, 276] width 87 height 9
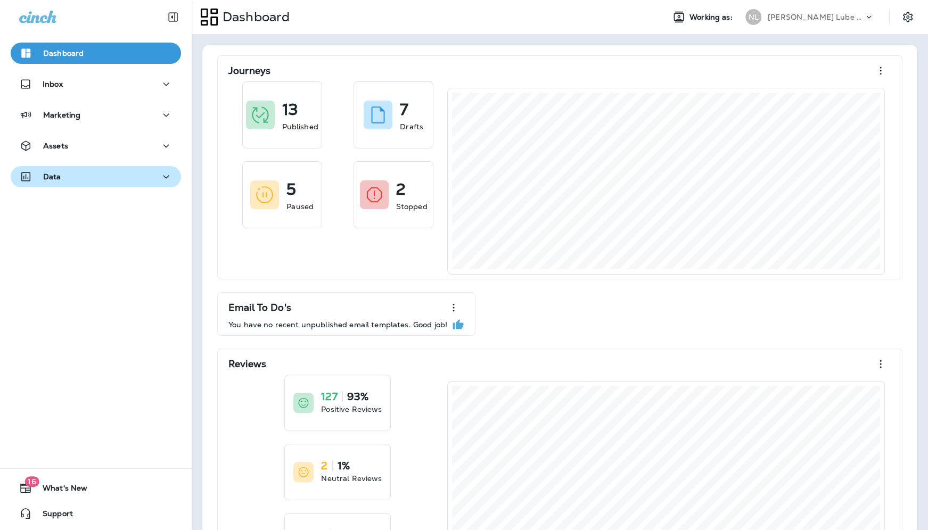
click at [83, 173] on div "Data" at bounding box center [95, 176] width 153 height 13
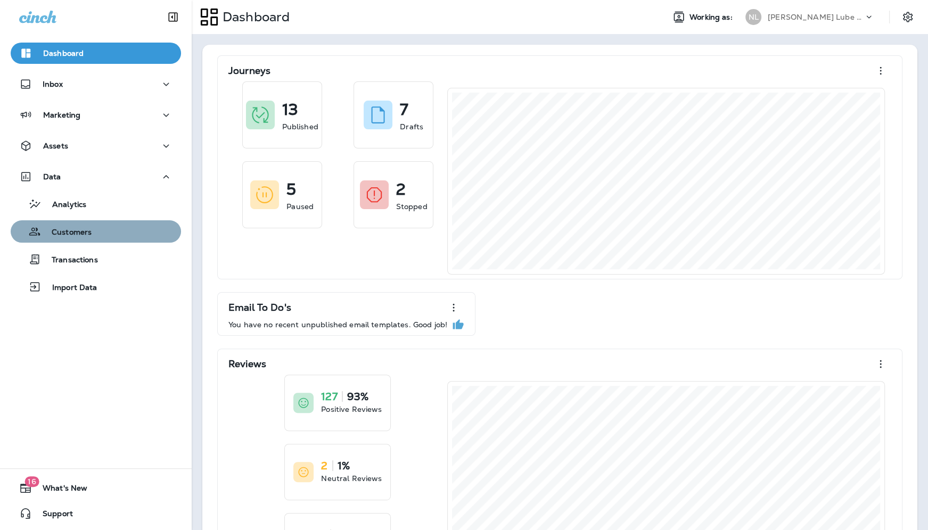
click at [63, 240] on button "Customers" at bounding box center [96, 231] width 170 height 22
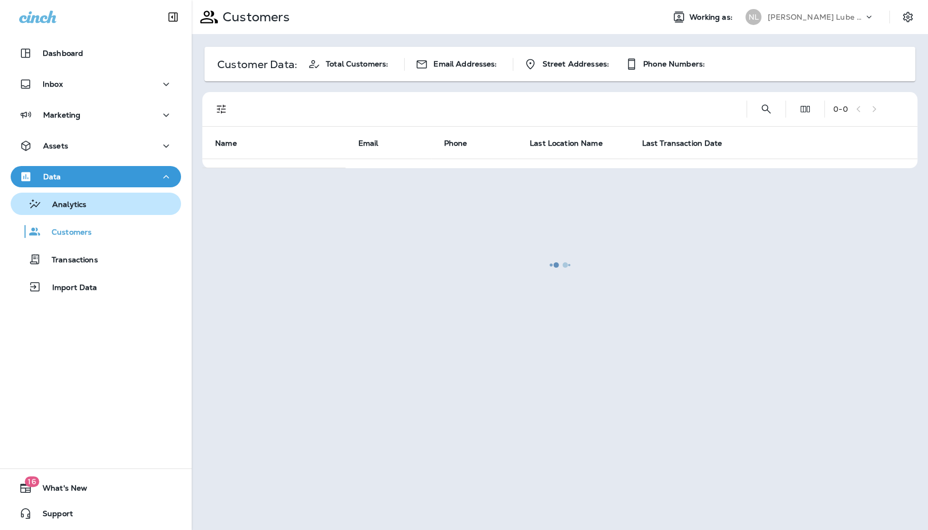
click at [75, 211] on div "Analytics" at bounding box center [50, 204] width 71 height 16
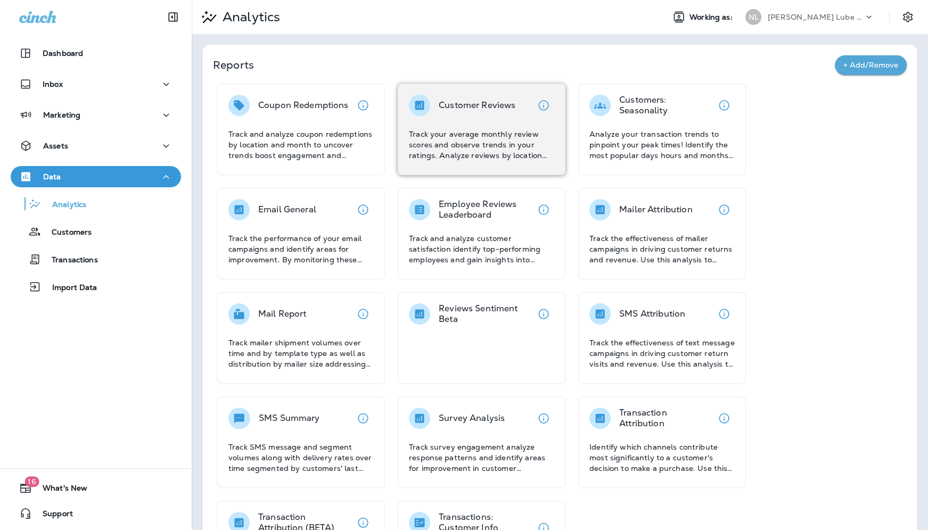
click at [474, 104] on p "Customer Reviews" at bounding box center [477, 105] width 77 height 11
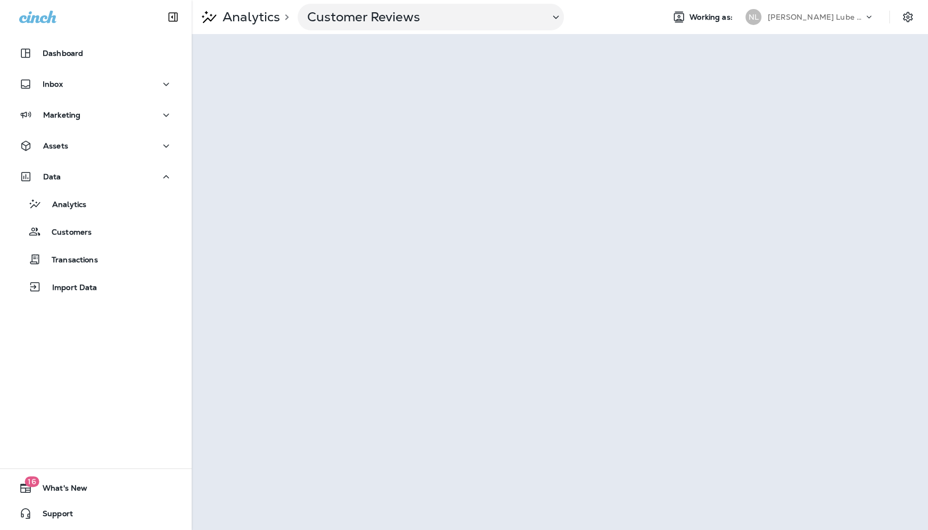
click at [805, 19] on p "[PERSON_NAME] Lube Centers, Inc" at bounding box center [816, 17] width 96 height 9
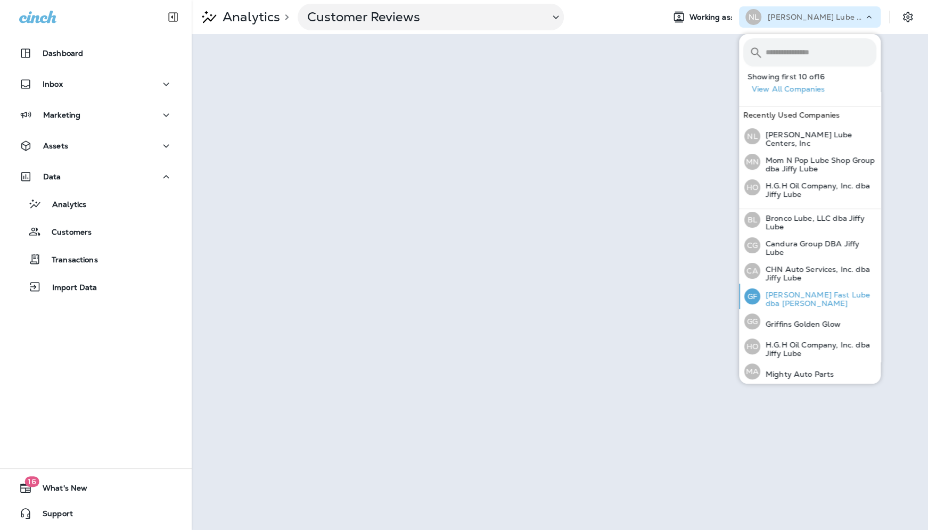
scroll to position [228, 0]
click at [805, 291] on p "ODM Auto Centers, Inc DBA Jiffy Lube" at bounding box center [818, 299] width 116 height 17
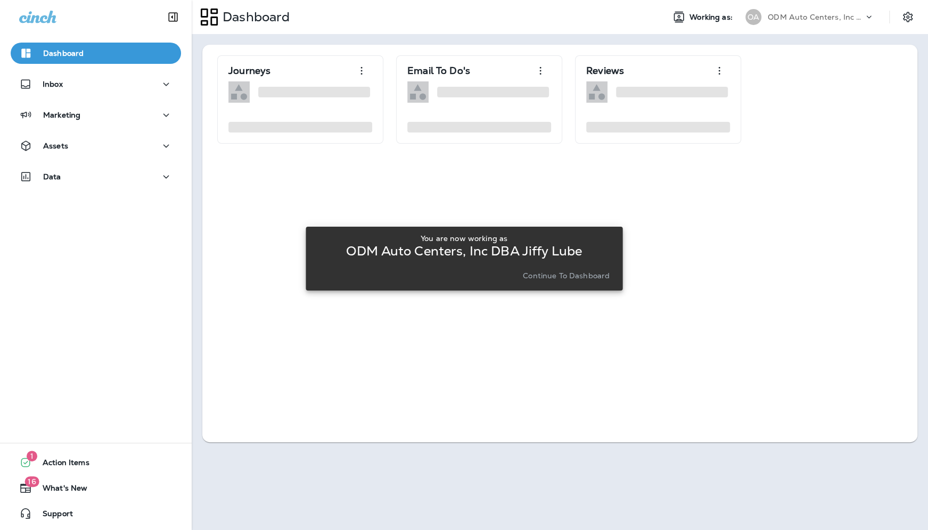
click at [548, 287] on div "You are now working as ODM Auto Centers, Inc DBA Jiffy Lube Continue to Dashboa…" at bounding box center [464, 259] width 300 height 58
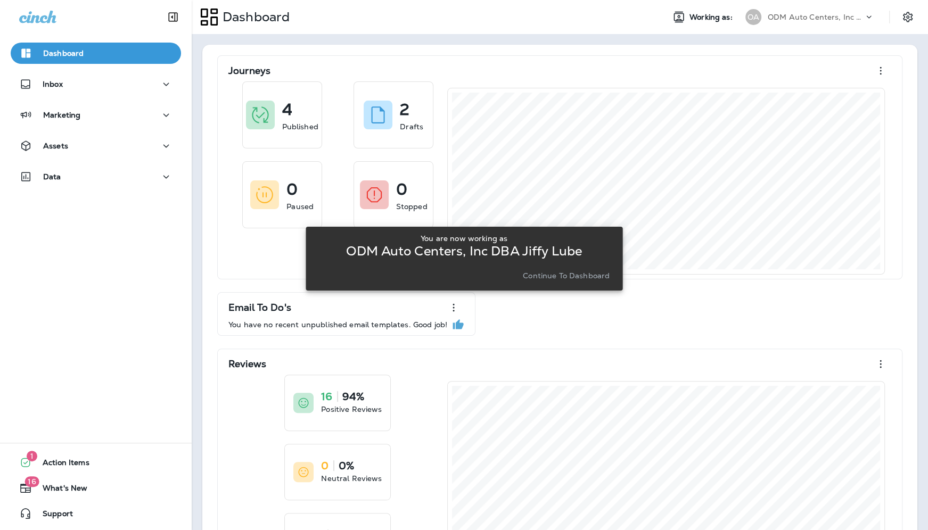
click at [548, 274] on p "Continue to Dashboard" at bounding box center [566, 276] width 87 height 9
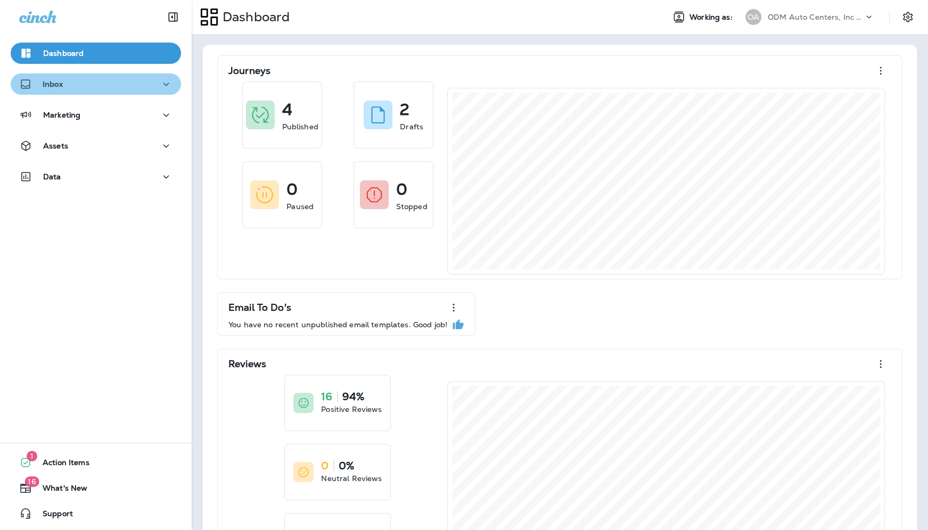
click at [61, 86] on p "Inbox" at bounding box center [53, 84] width 20 height 9
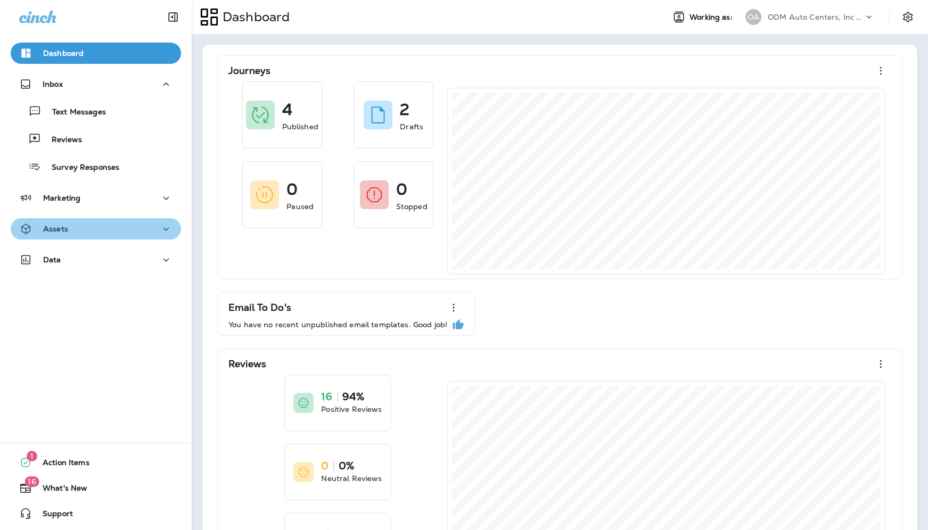
click at [75, 231] on div "Assets" at bounding box center [95, 229] width 153 height 13
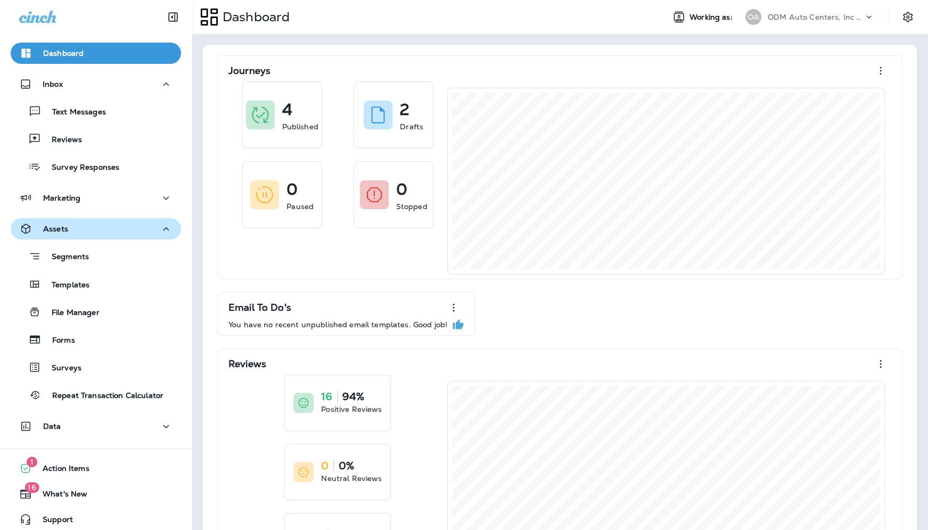
click at [69, 235] on div "Assets" at bounding box center [95, 229] width 153 height 13
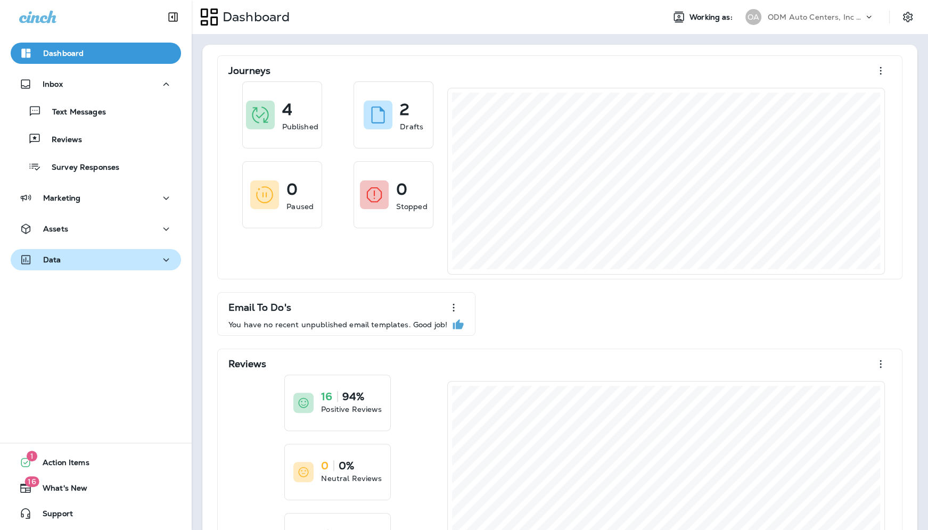
click at [72, 250] on button "Data" at bounding box center [96, 259] width 170 height 21
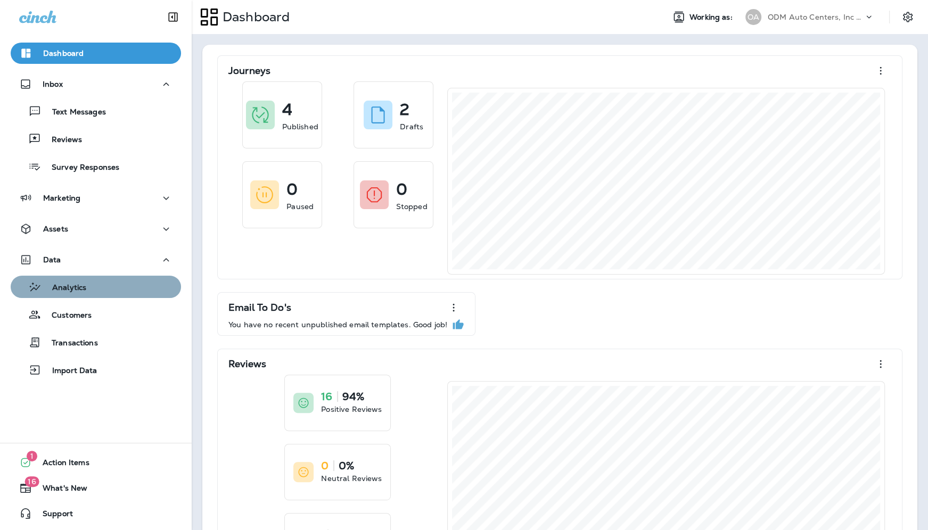
click at [77, 290] on p "Analytics" at bounding box center [64, 288] width 45 height 10
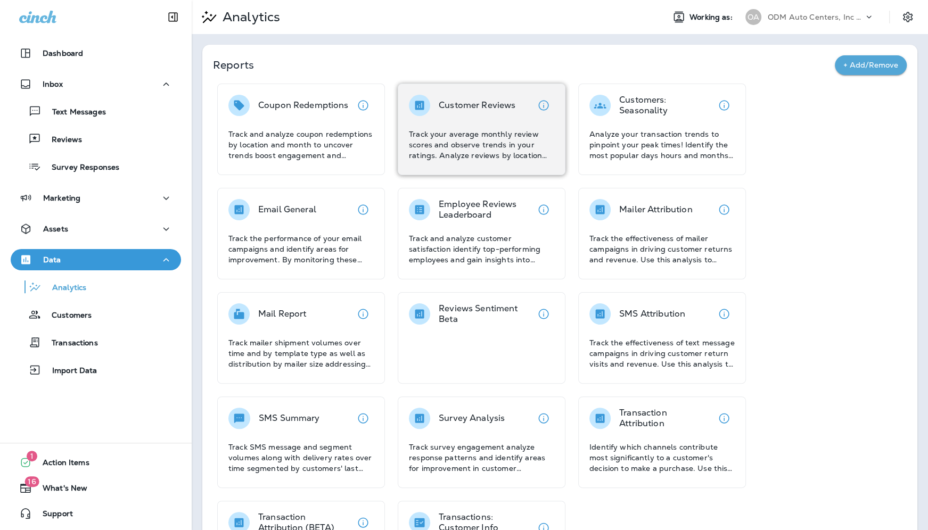
click at [482, 101] on p "Customer Reviews" at bounding box center [477, 105] width 77 height 11
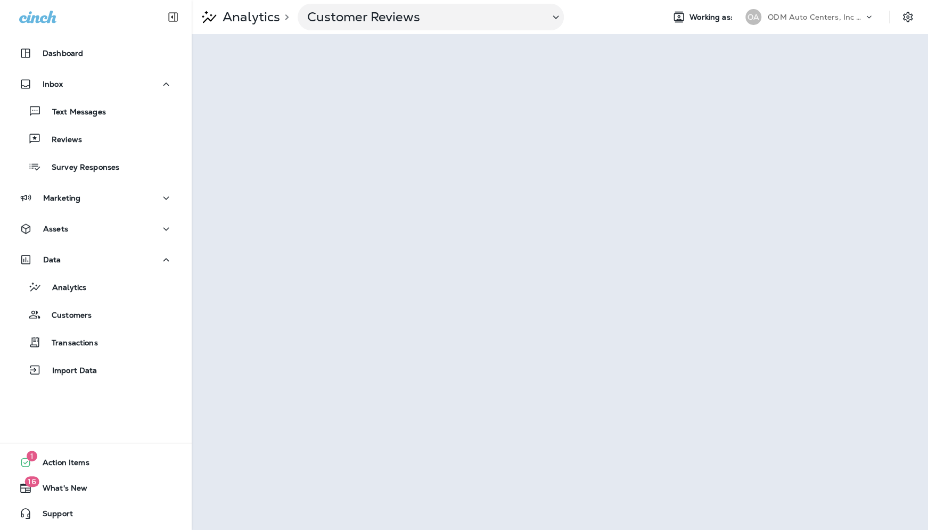
click at [805, 13] on p "ODM Auto Centers, Inc DBA Jiffy Lube" at bounding box center [816, 17] width 96 height 9
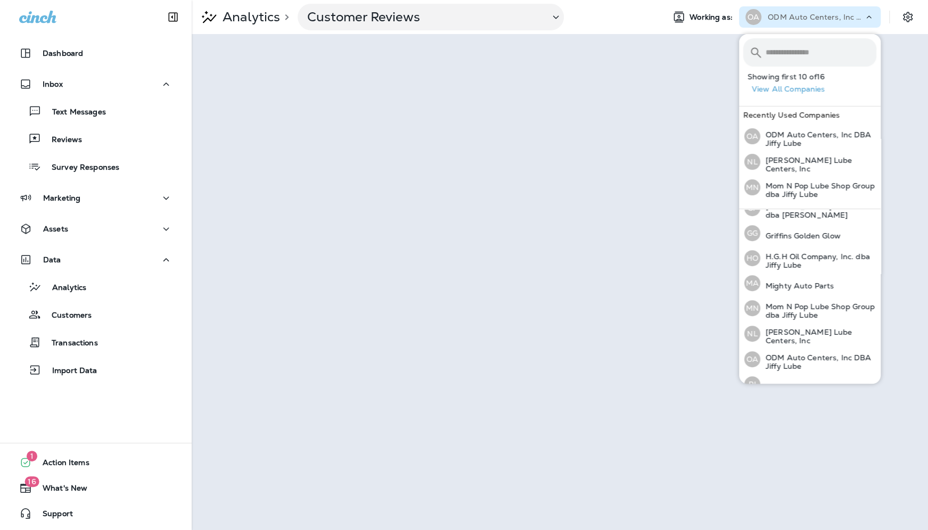
scroll to position [228, 0]
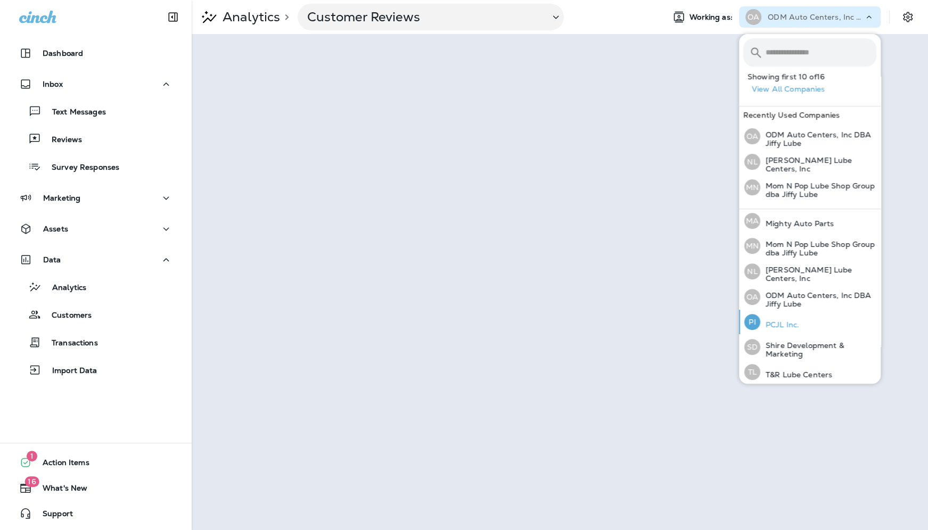
click at [789, 321] on p "PCJL Inc." at bounding box center [779, 325] width 39 height 9
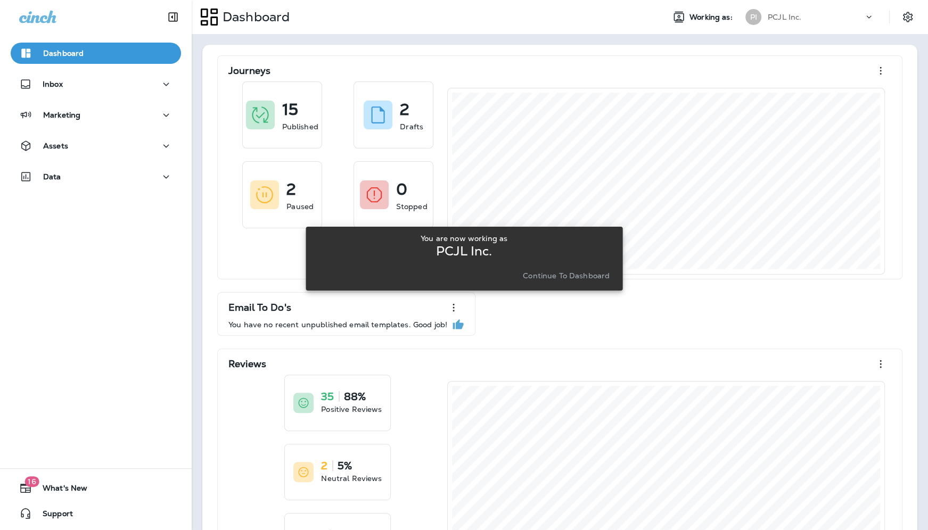
click at [567, 266] on div "You are now working as PCJL Inc. Continue to Dashboard" at bounding box center [464, 258] width 300 height 49
click at [561, 283] on button "Continue to Dashboard" at bounding box center [566, 275] width 95 height 15
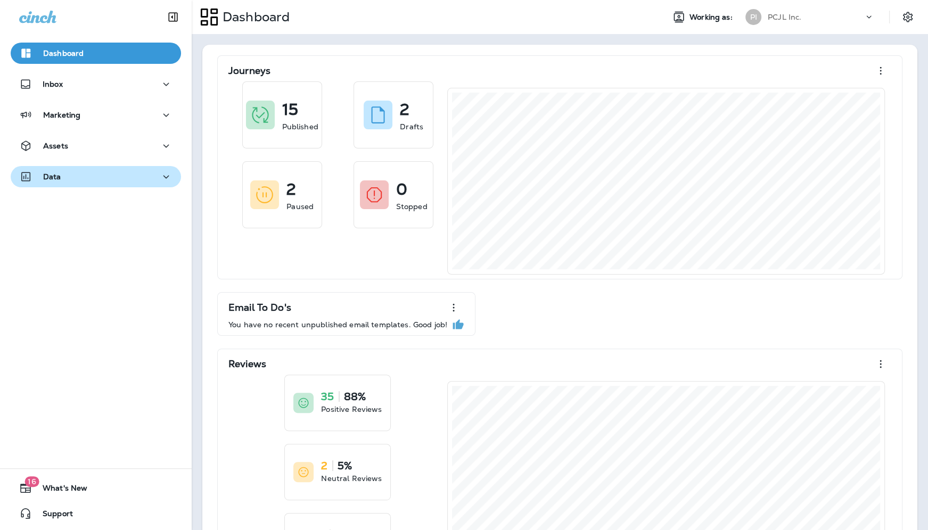
click at [50, 180] on p "Data" at bounding box center [52, 177] width 18 height 9
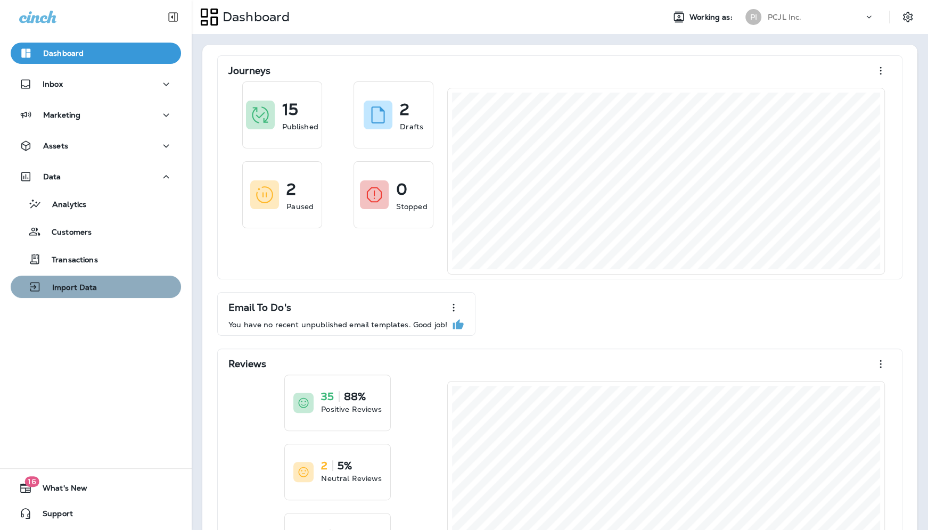
click at [95, 297] on button "Import Data" at bounding box center [96, 287] width 170 height 22
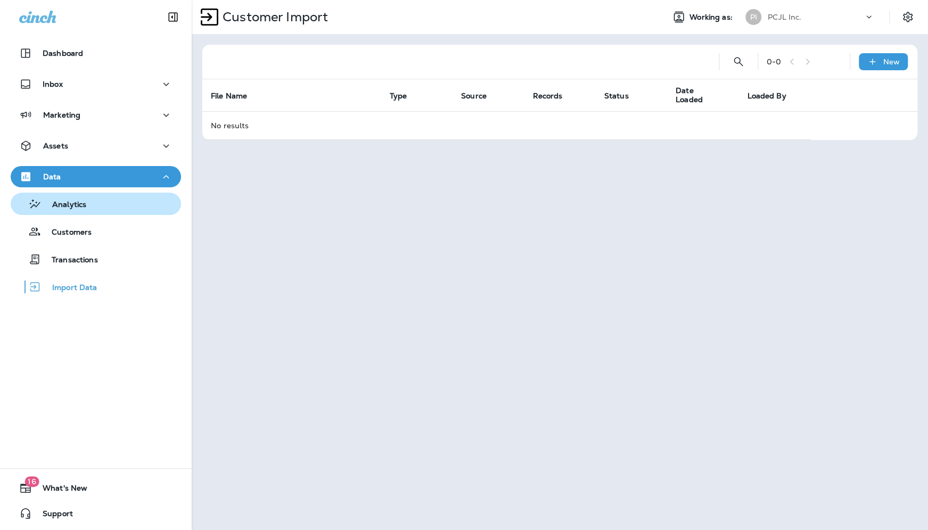
click at [105, 212] on button "Analytics" at bounding box center [96, 204] width 170 height 22
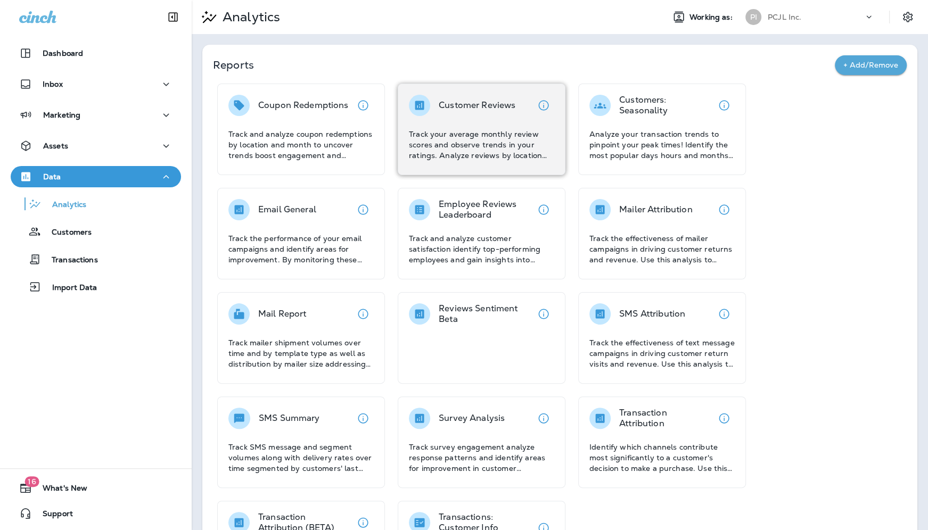
click at [471, 135] on p "Track your average monthly review scores and observe trends in your ratings. An…" at bounding box center [481, 145] width 145 height 32
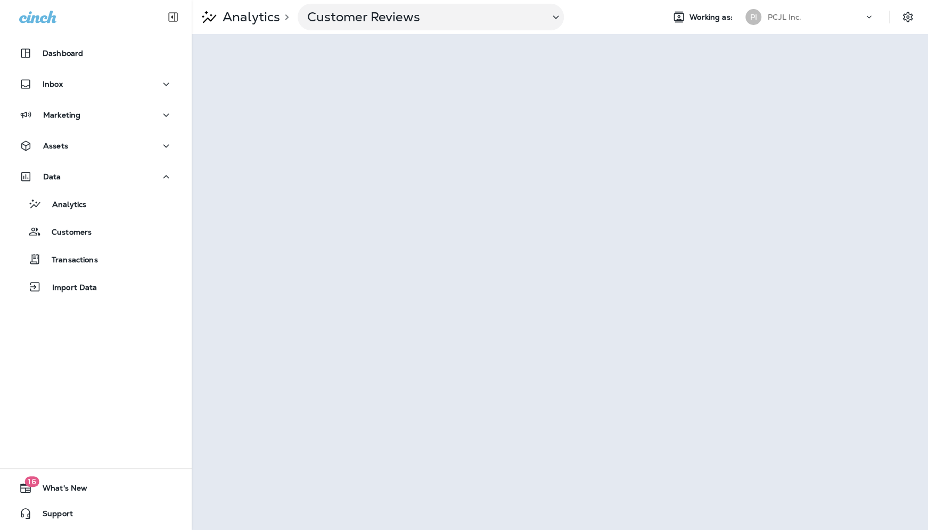
click at [796, 15] on p "PCJL Inc." at bounding box center [785, 17] width 34 height 9
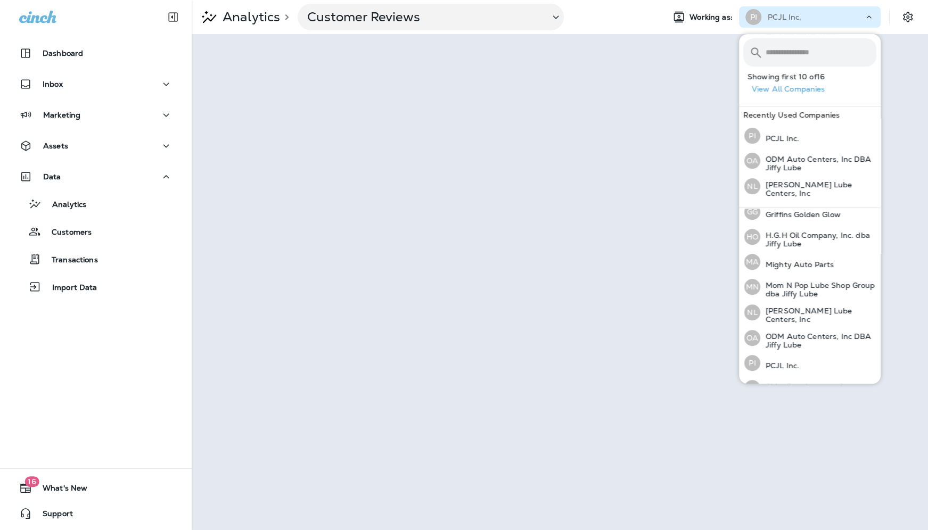
scroll to position [227, 0]
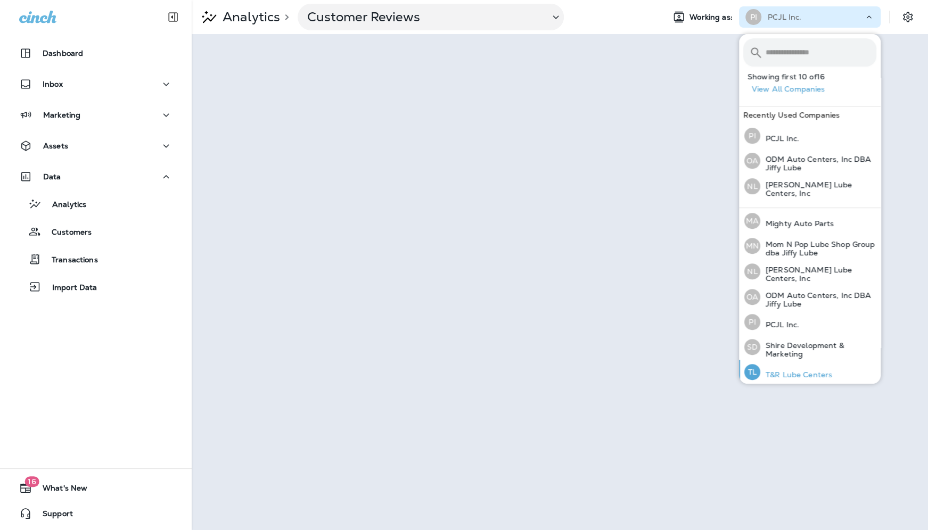
click at [798, 371] on p "T&R Lube Centers" at bounding box center [796, 375] width 72 height 9
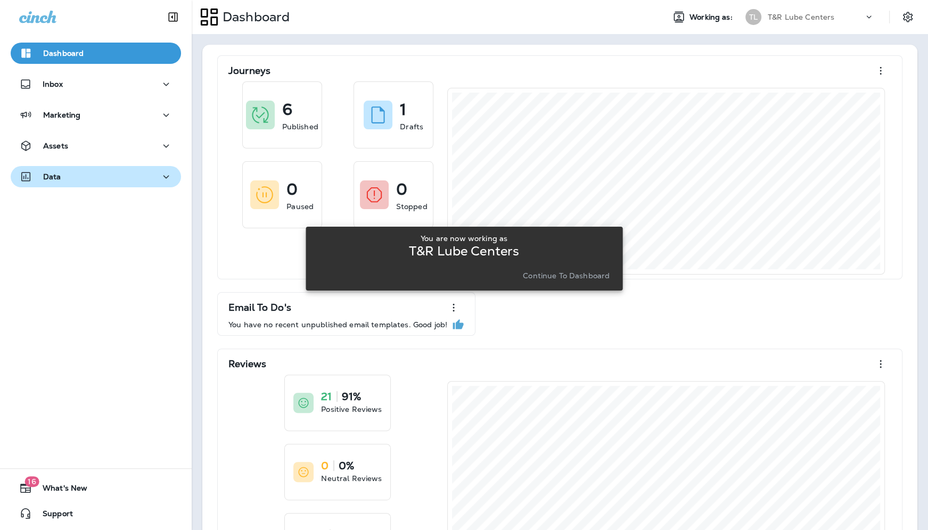
click at [125, 178] on div "Data" at bounding box center [95, 176] width 153 height 13
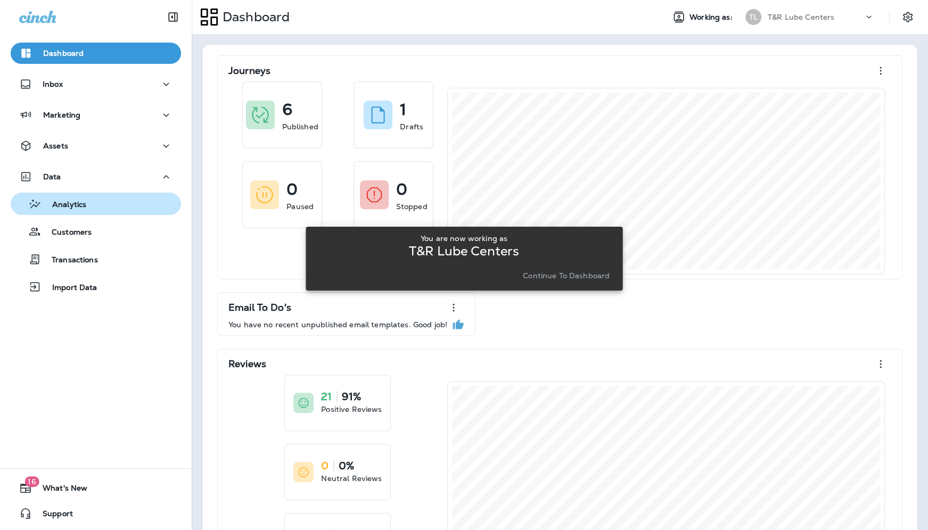
click at [117, 196] on div "Analytics" at bounding box center [96, 204] width 162 height 16
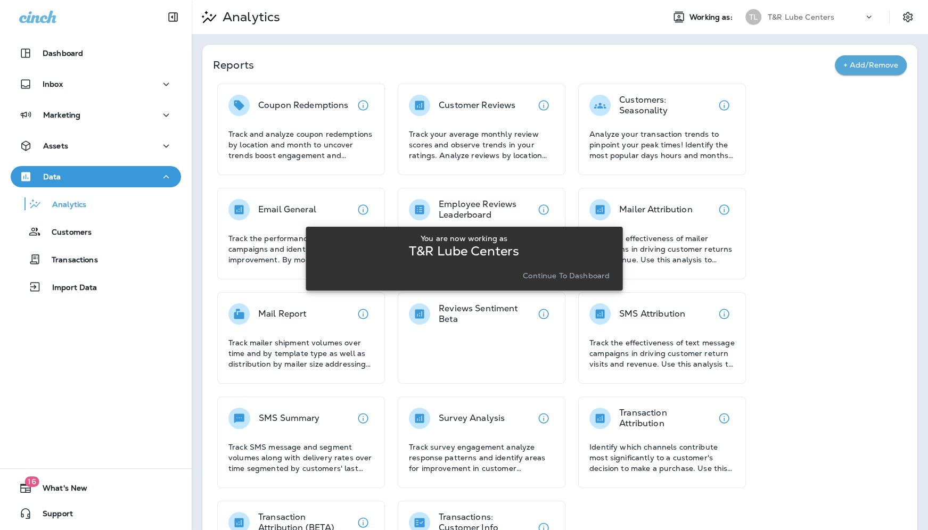
click at [550, 267] on div "You are now working as T&R Lube Centers Continue to Dashboard" at bounding box center [464, 258] width 300 height 49
click at [549, 273] on p "Continue to Dashboard" at bounding box center [566, 276] width 87 height 9
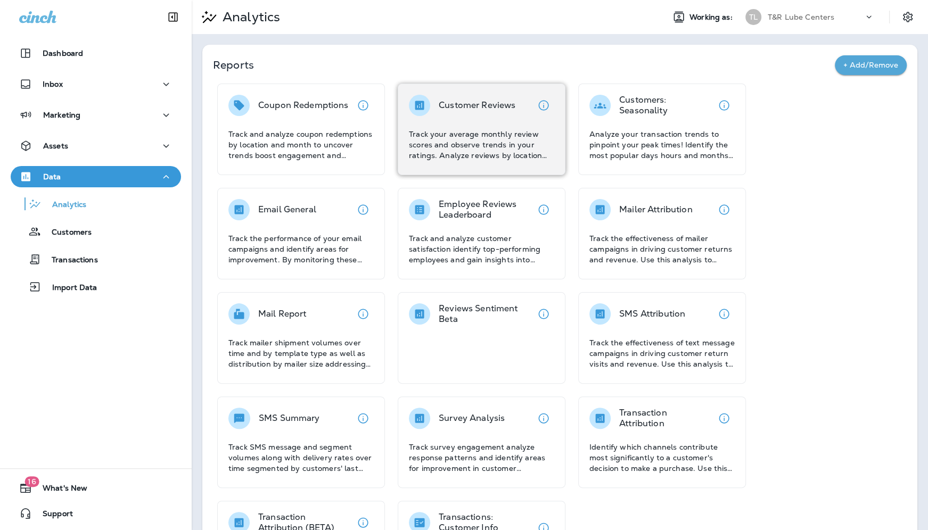
click at [509, 161] on div "Customer Reviews Track your average monthly review scores and observe trends in…" at bounding box center [482, 130] width 168 height 92
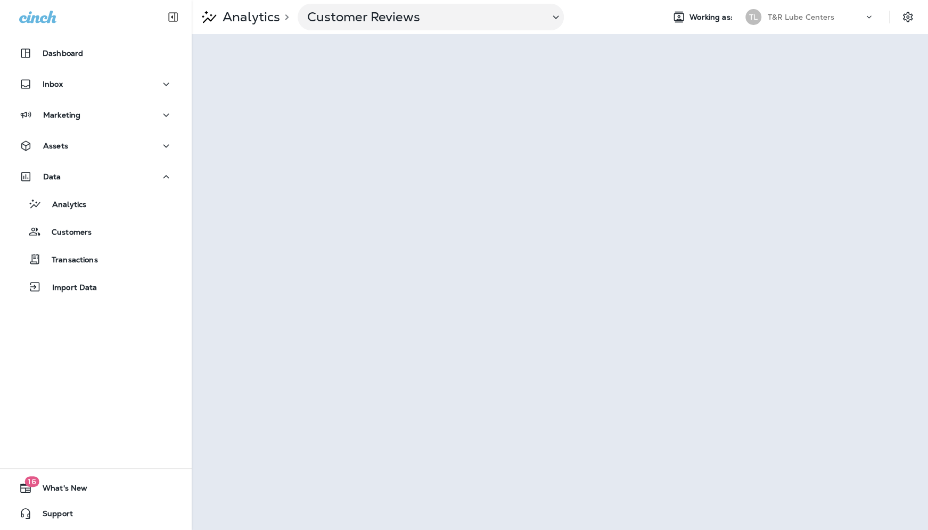
click at [805, 23] on div "T&R Lube Centers" at bounding box center [816, 17] width 96 height 16
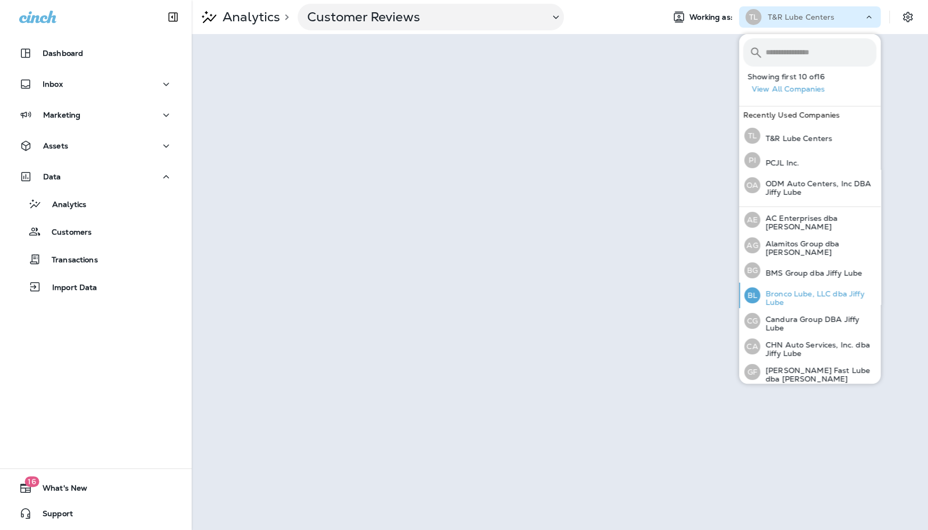
click at [787, 285] on div "BL Bronco Lube, LLC dba Jiffy Lube" at bounding box center [810, 296] width 141 height 26
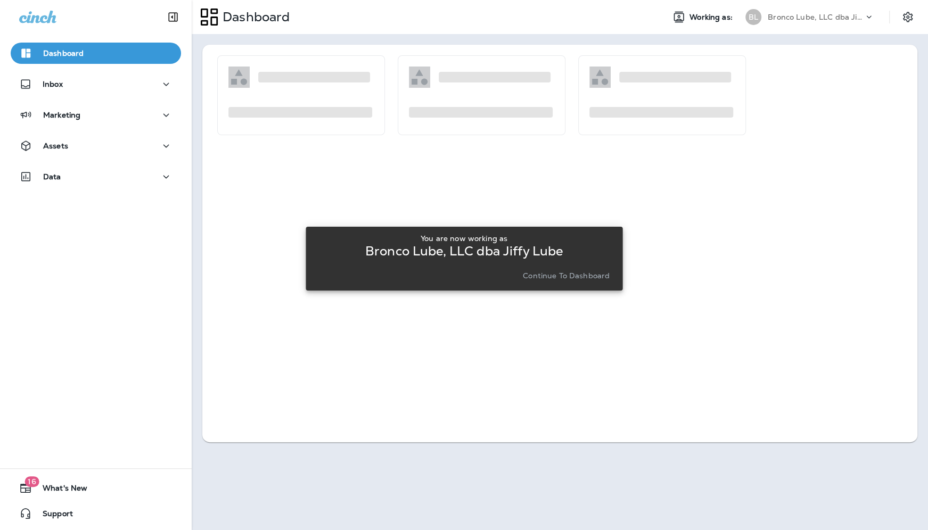
click at [577, 275] on p "Continue to Dashboard" at bounding box center [566, 276] width 87 height 9
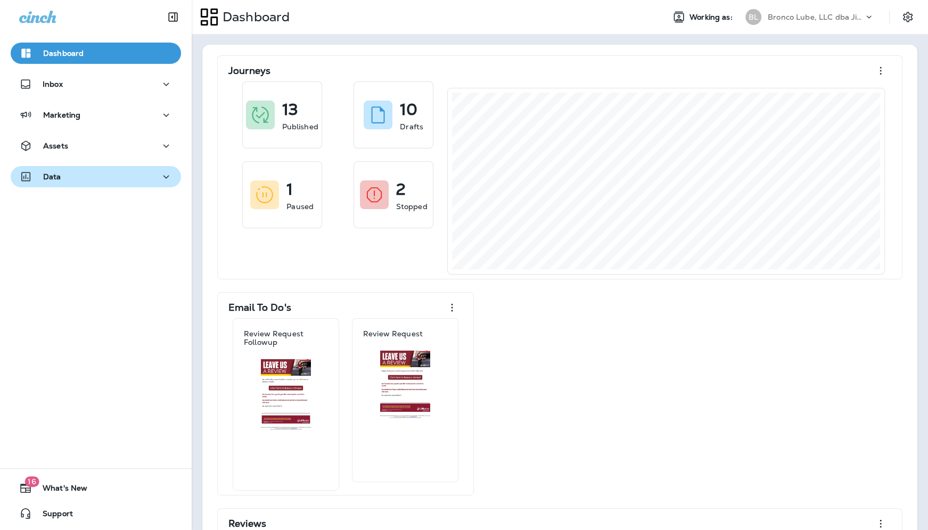
click at [77, 181] on div "Data" at bounding box center [95, 176] width 153 height 13
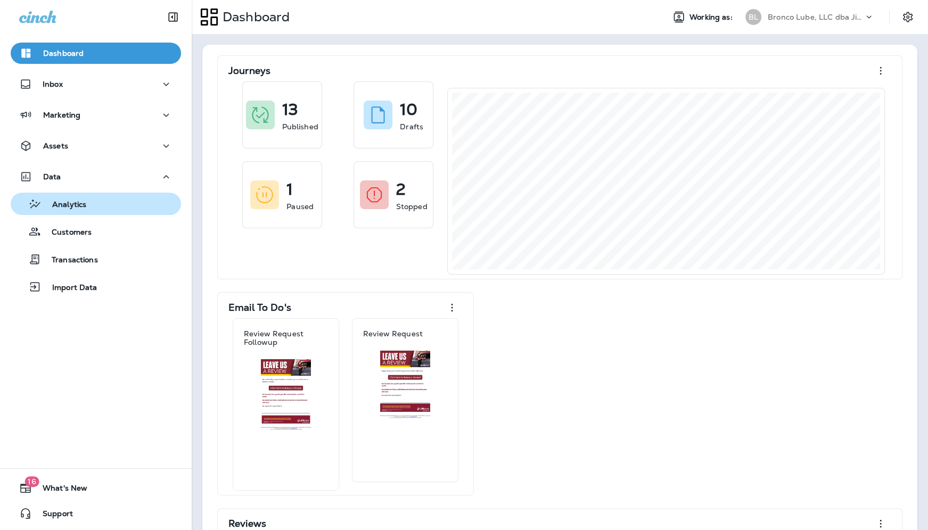
click at [80, 205] on p "Analytics" at bounding box center [64, 205] width 45 height 10
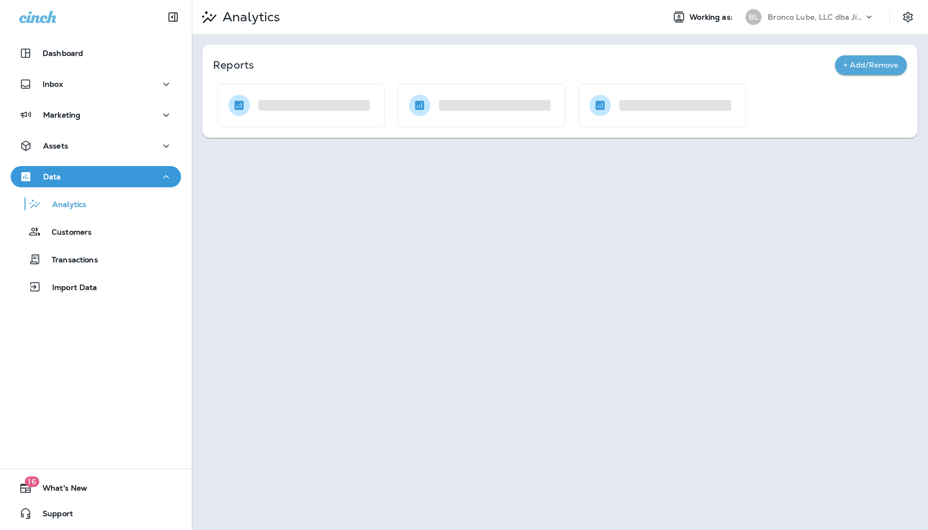
click at [514, 119] on div at bounding box center [482, 106] width 168 height 44
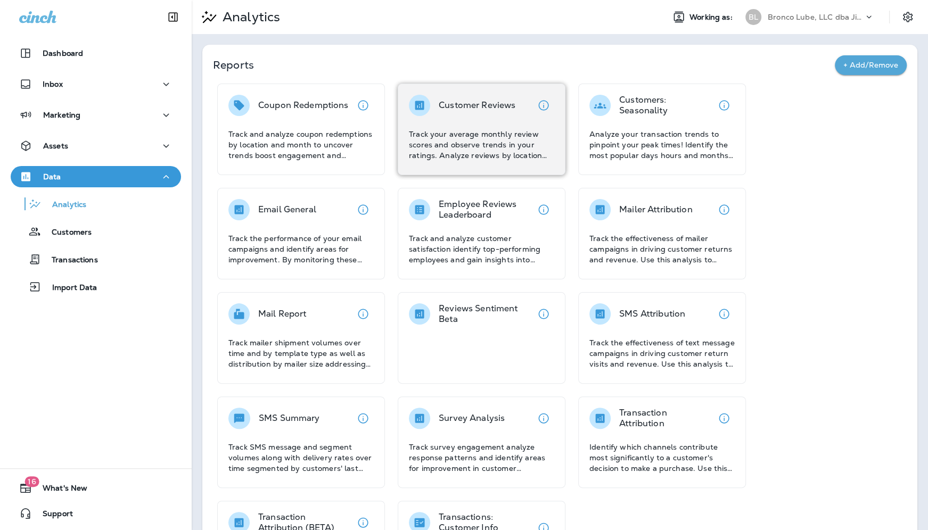
click at [508, 110] on p "Customer Reviews" at bounding box center [477, 105] width 77 height 11
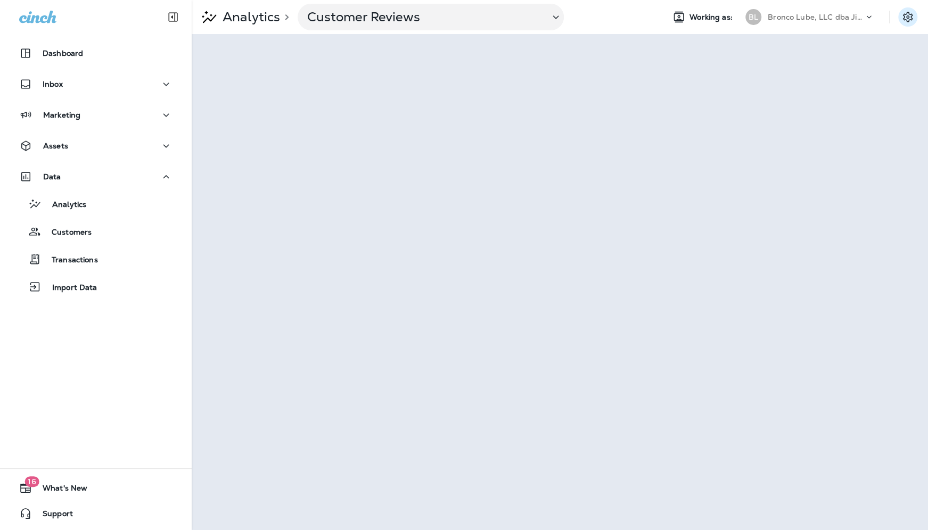
click at [805, 14] on icon "Settings" at bounding box center [908, 17] width 13 height 13
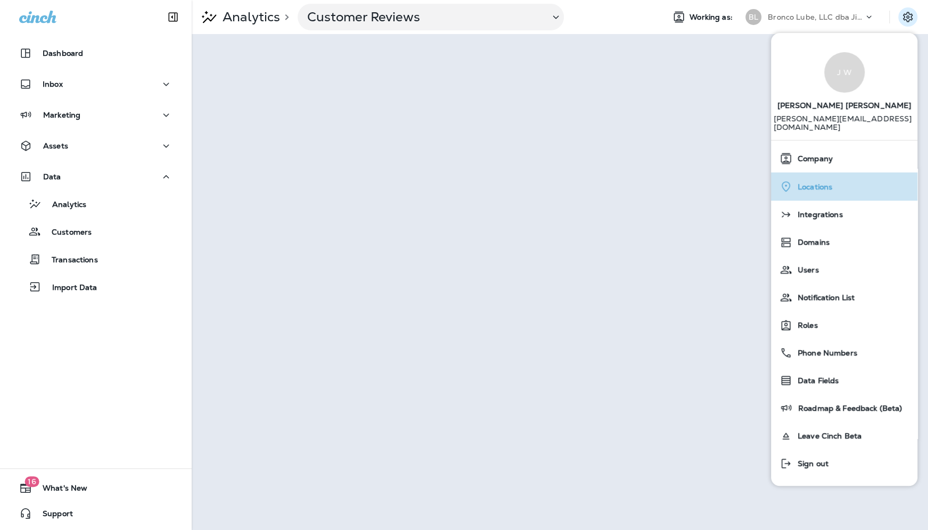
click at [805, 183] on span "Locations" at bounding box center [812, 187] width 40 height 9
